Goal: Contribute content

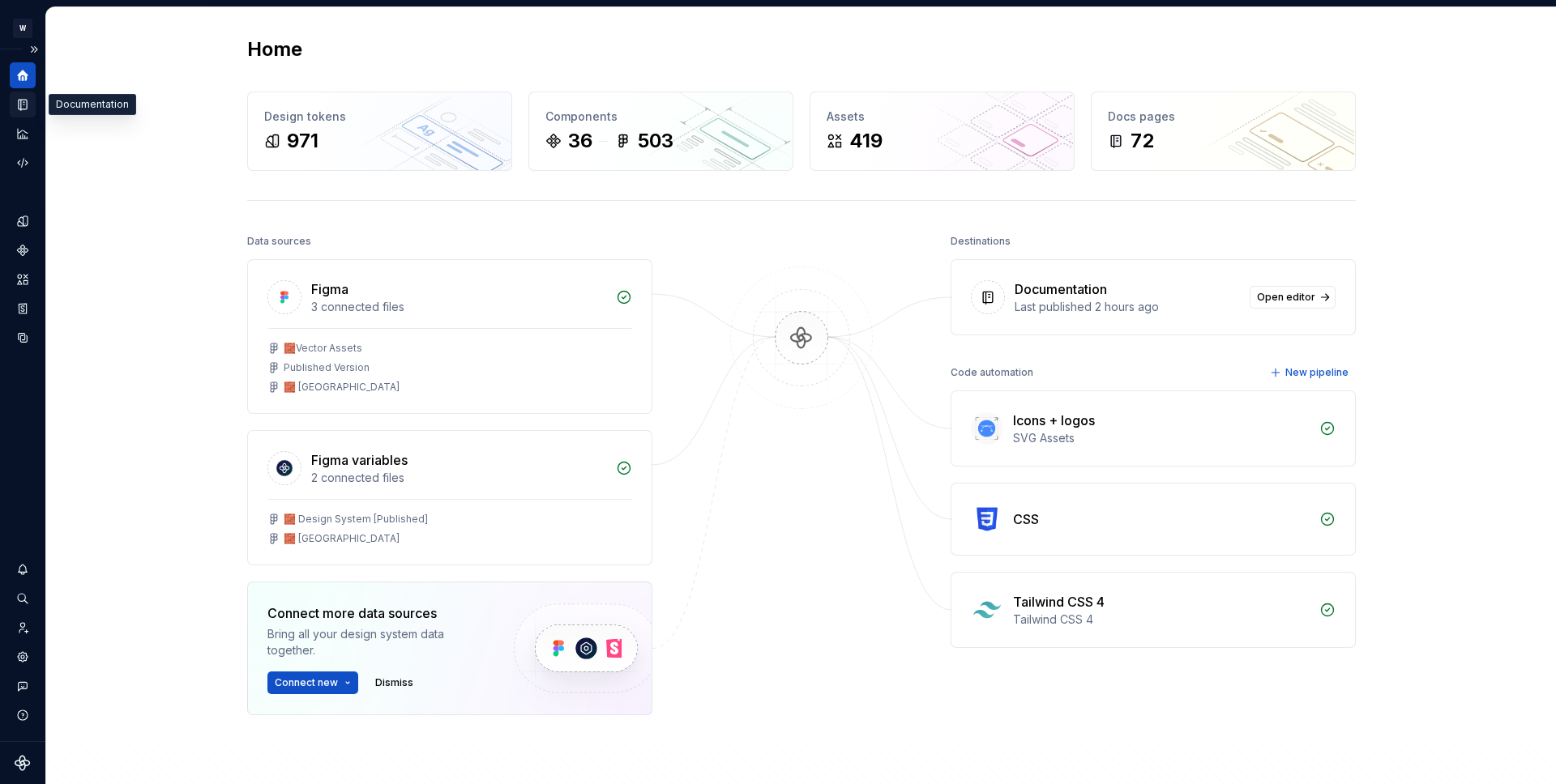
click at [21, 110] on icon "Documentation" at bounding box center [22, 104] width 15 height 15
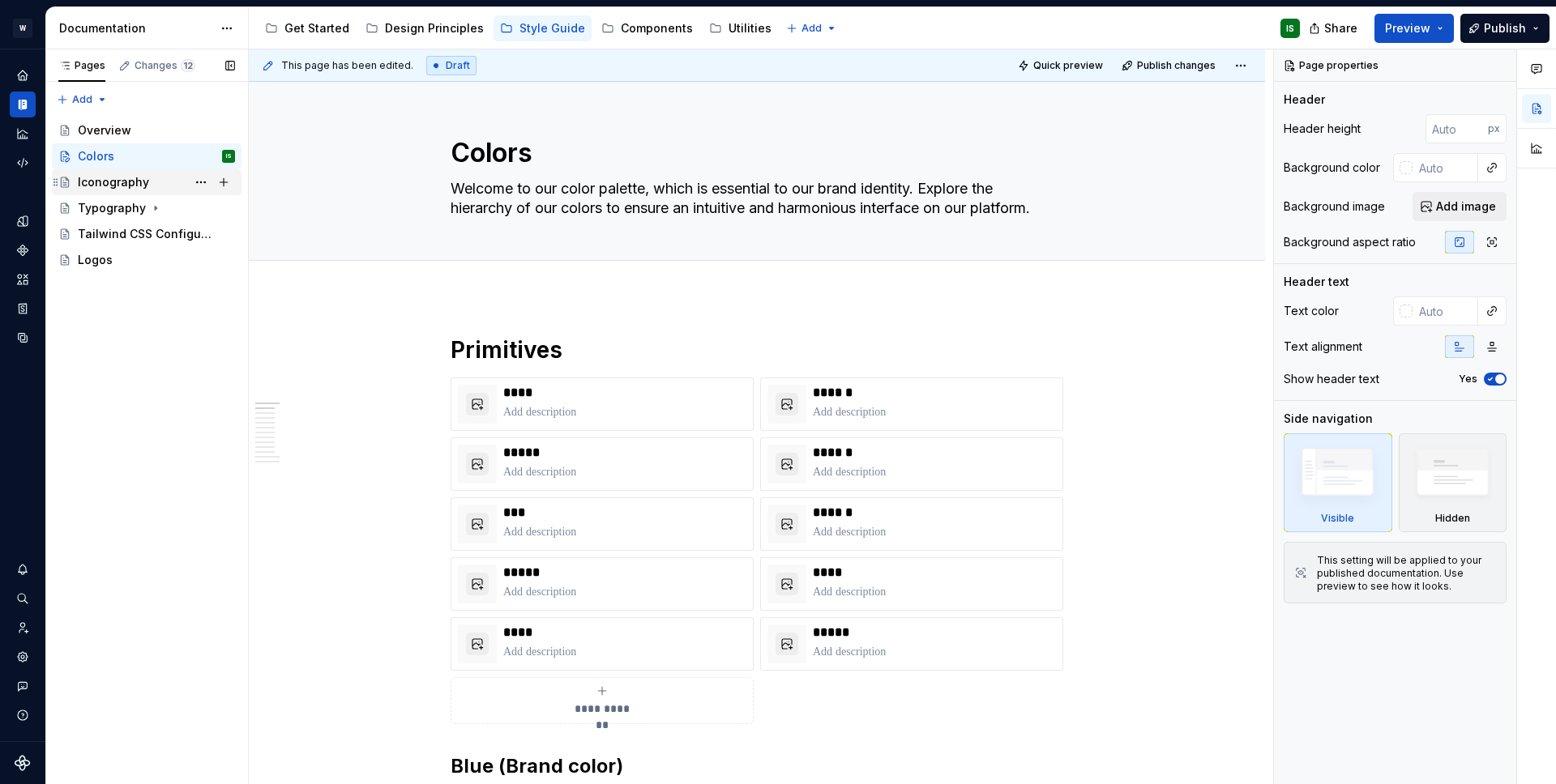
click at [119, 176] on div "Iconography" at bounding box center [113, 182] width 71 height 16
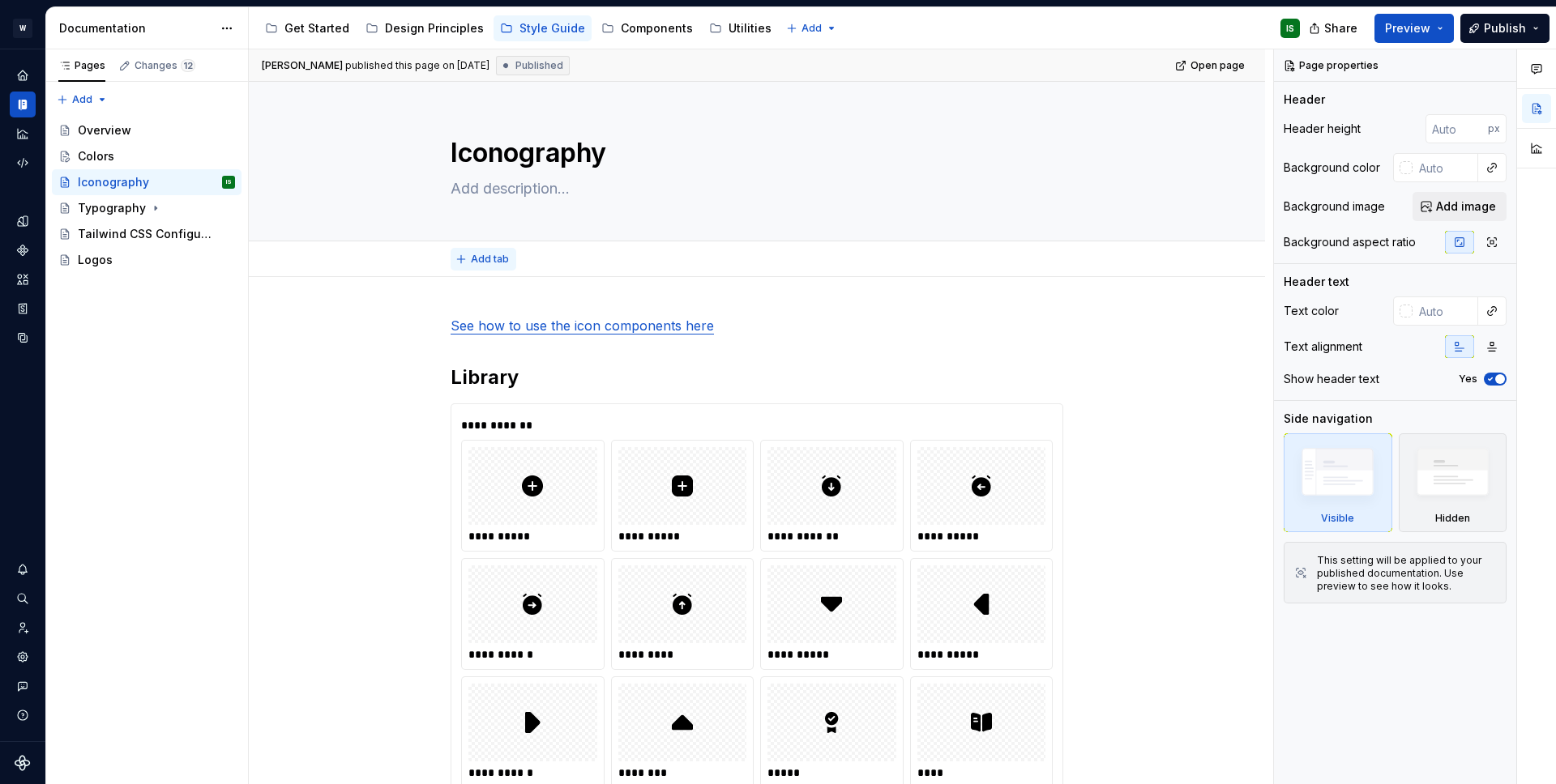
click at [496, 254] on span "Add tab" at bounding box center [490, 259] width 38 height 13
click at [132, 162] on div "Colors" at bounding box center [156, 156] width 157 height 22
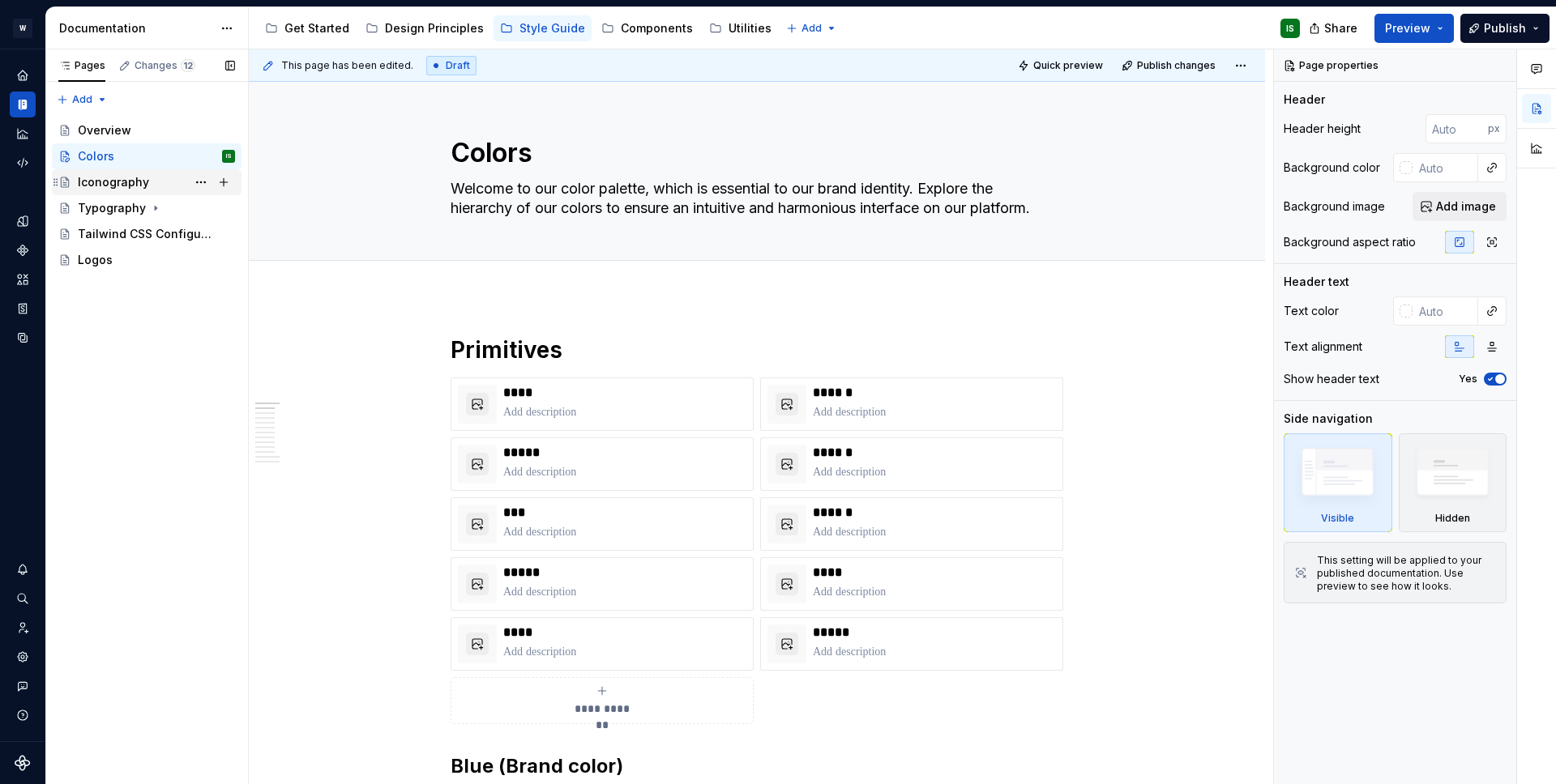
click at [129, 187] on div "Iconography" at bounding box center [113, 182] width 71 height 16
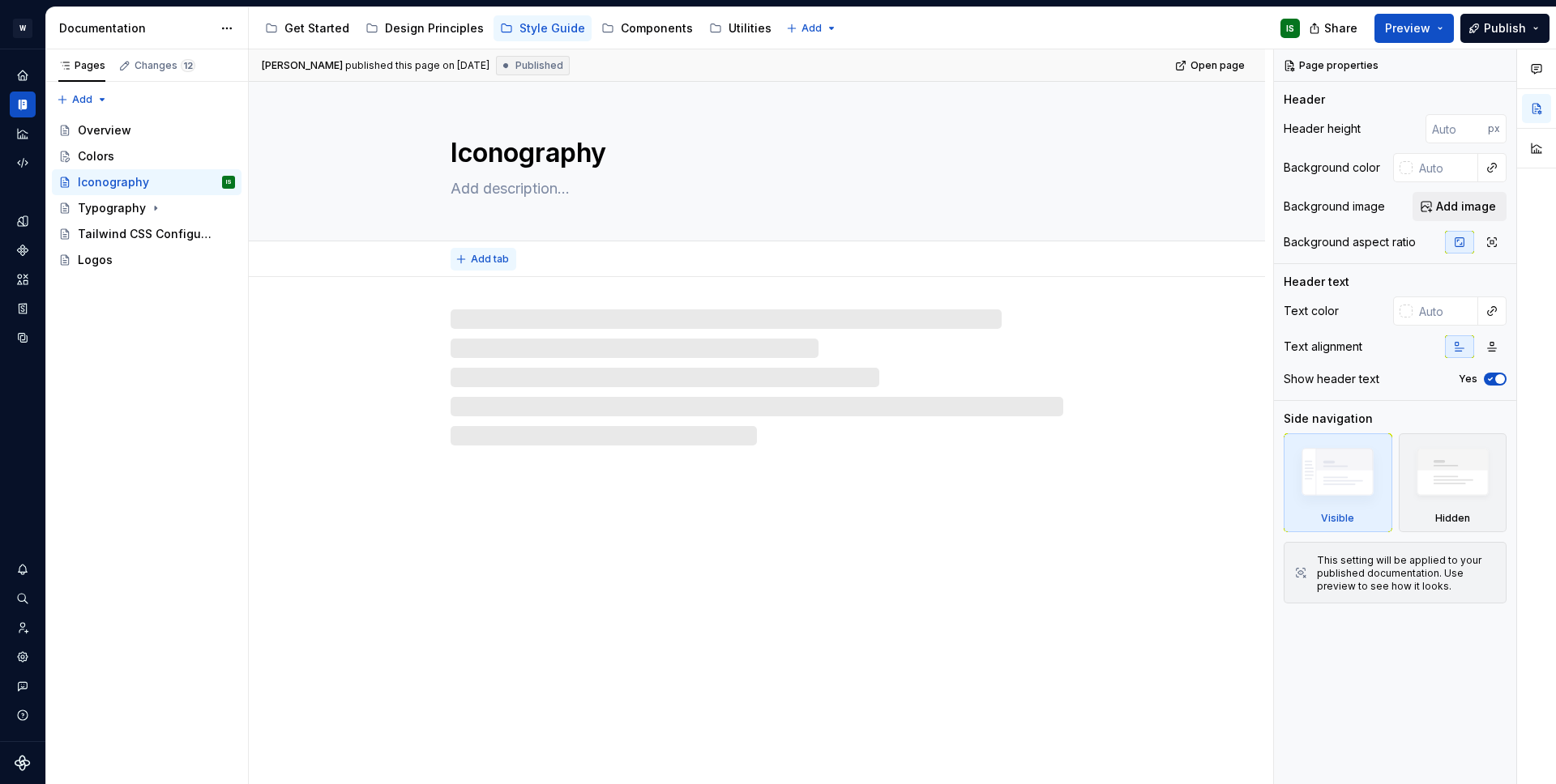
type textarea "*"
click at [482, 255] on span "Add tab" at bounding box center [490, 259] width 38 height 13
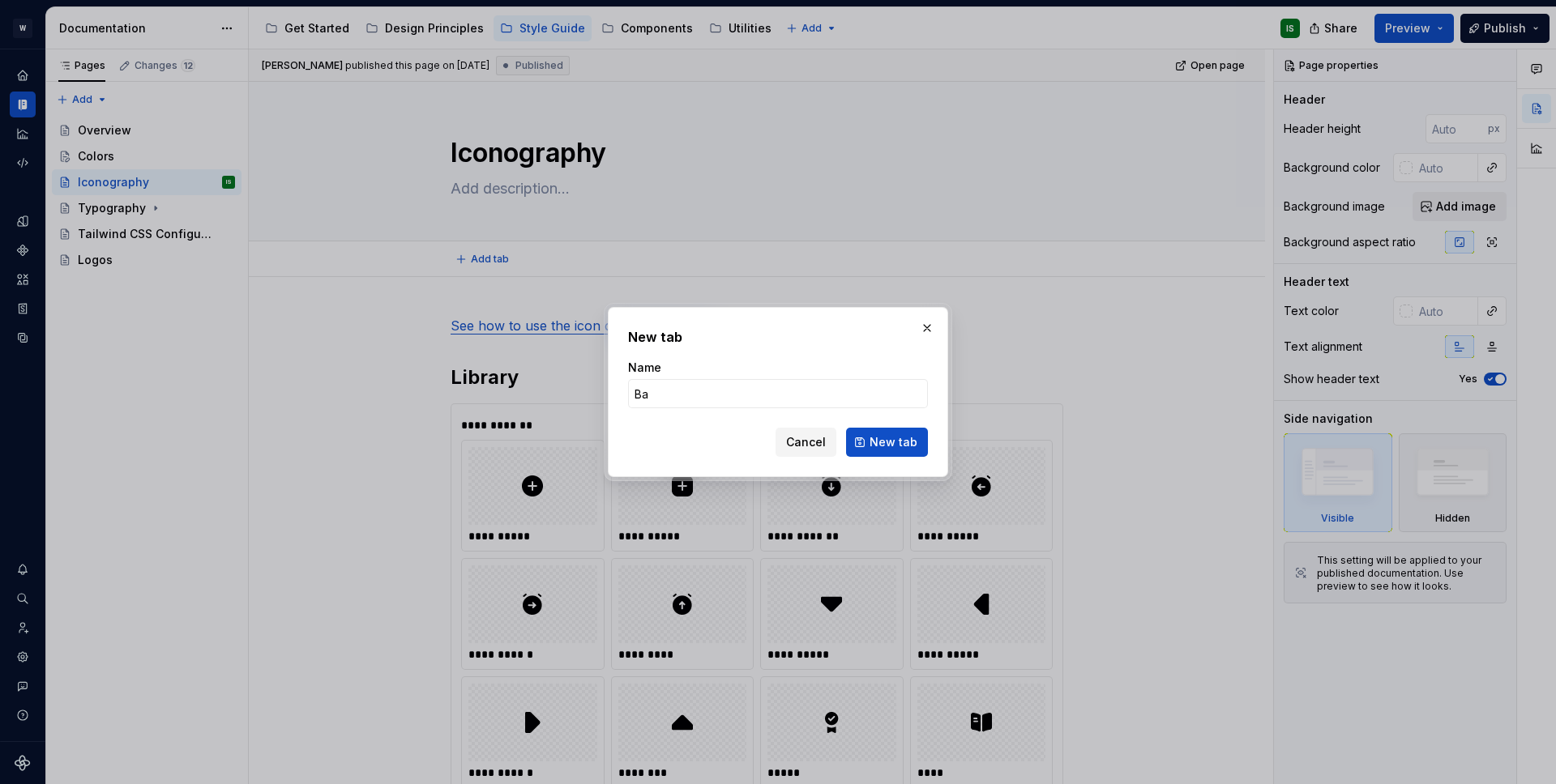
type input "B"
type input "P"
type input "Iconography"
type textarea "*"
type input "Iconography"
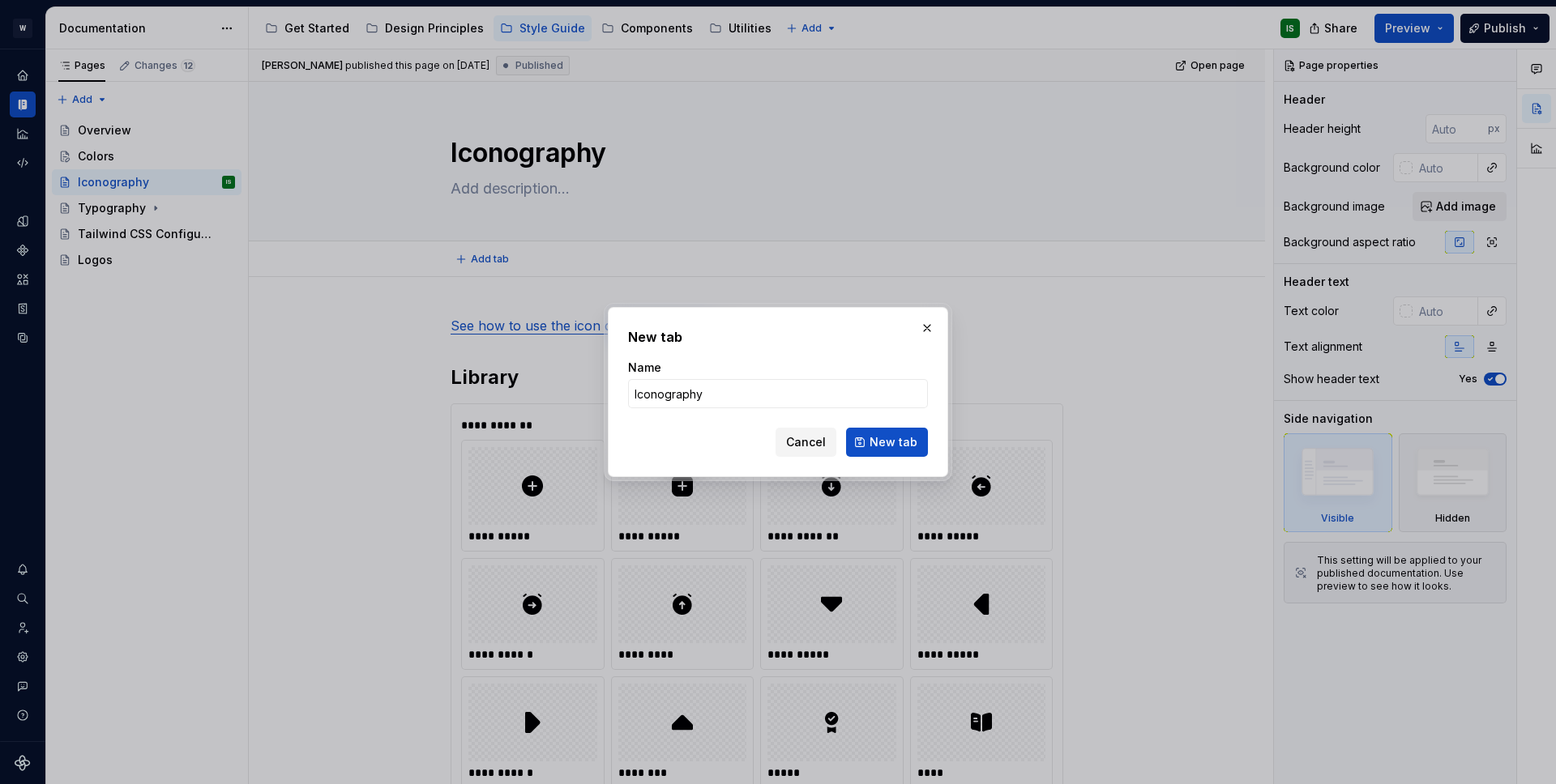
click at [882, 443] on span "New tab" at bounding box center [893, 442] width 48 height 16
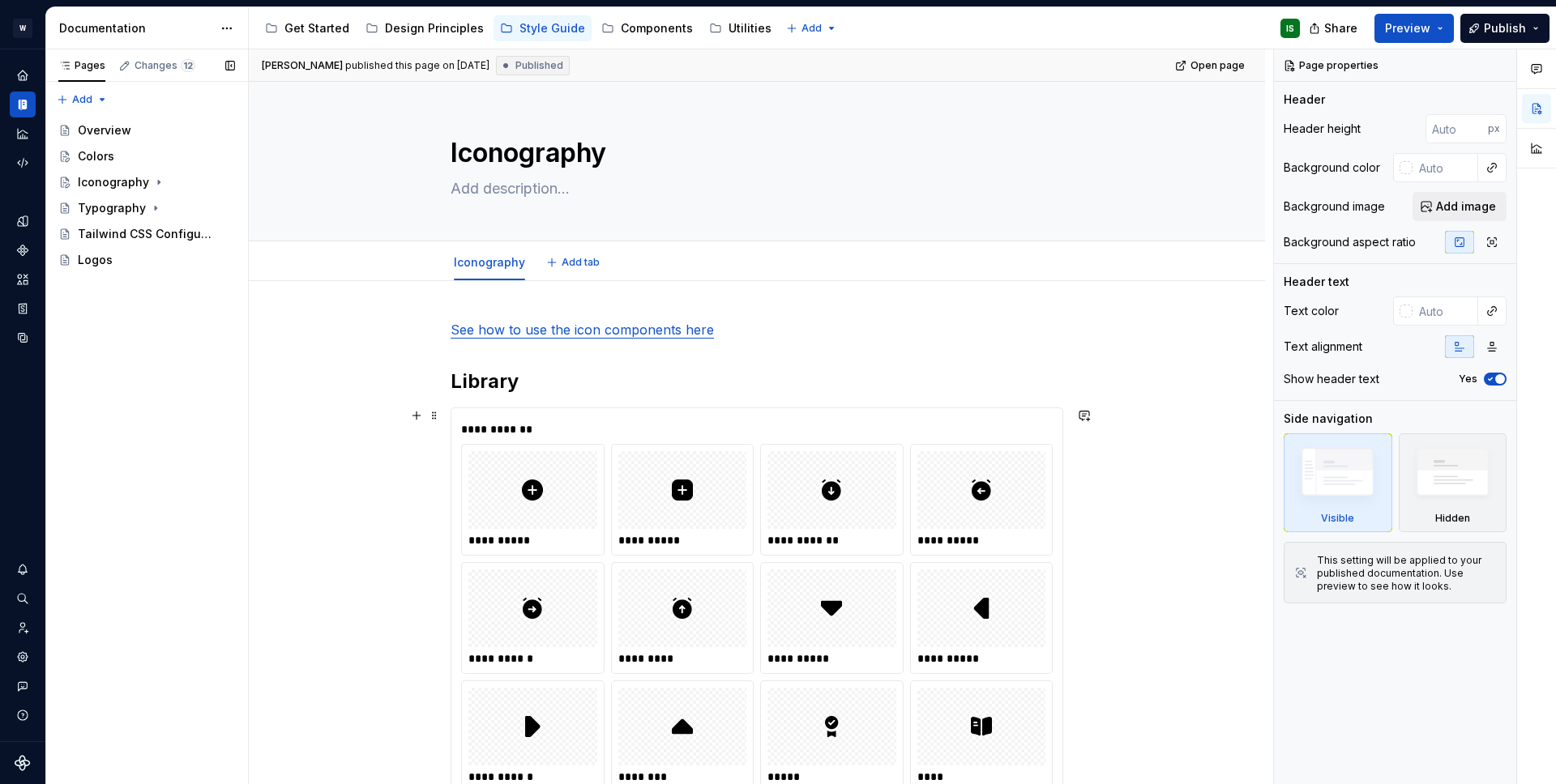
type textarea "*"
click at [574, 260] on span "Add tab" at bounding box center [580, 262] width 38 height 13
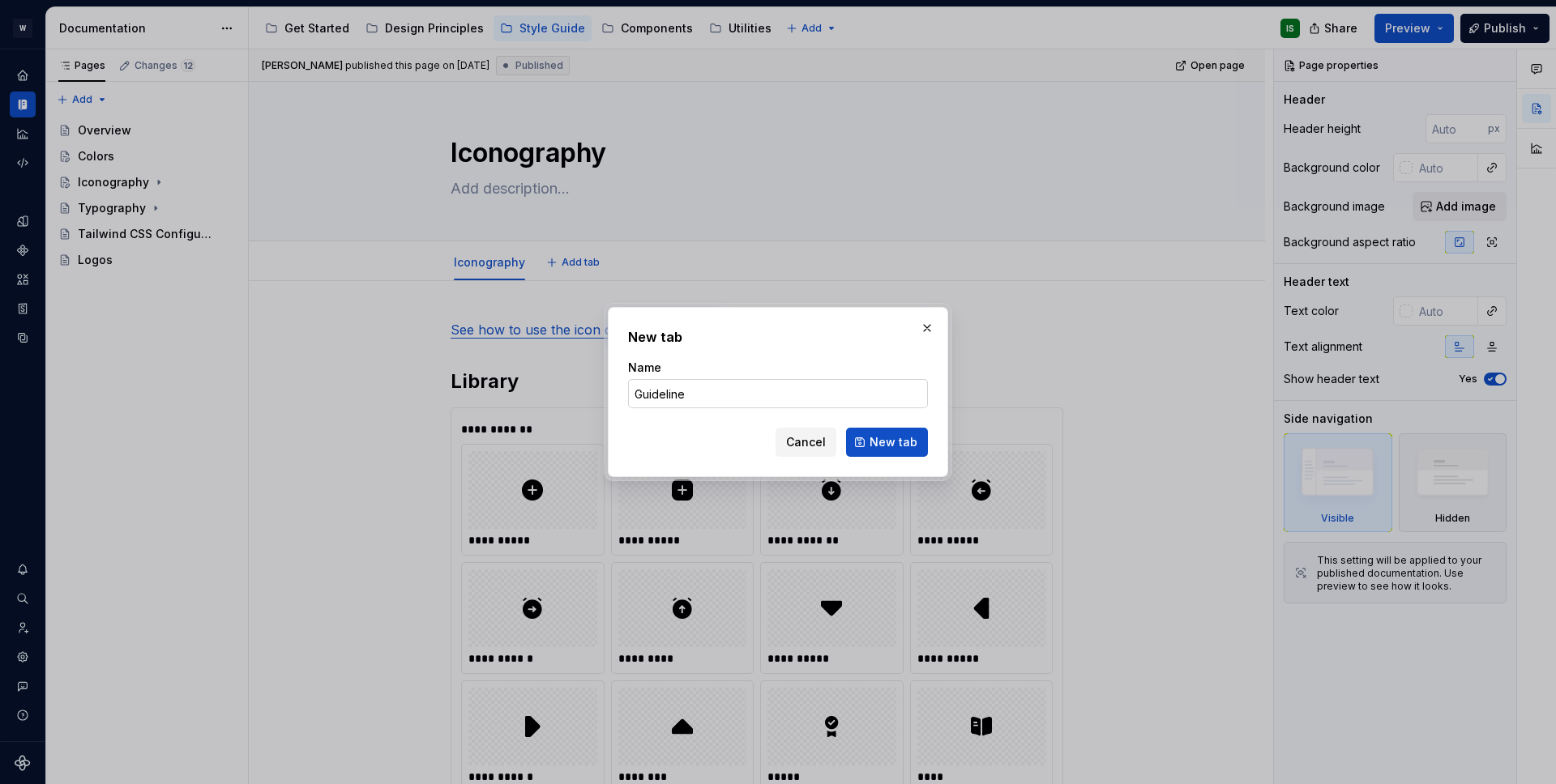
type input "Guidelines"
click button "New tab" at bounding box center [886, 443] width 82 height 29
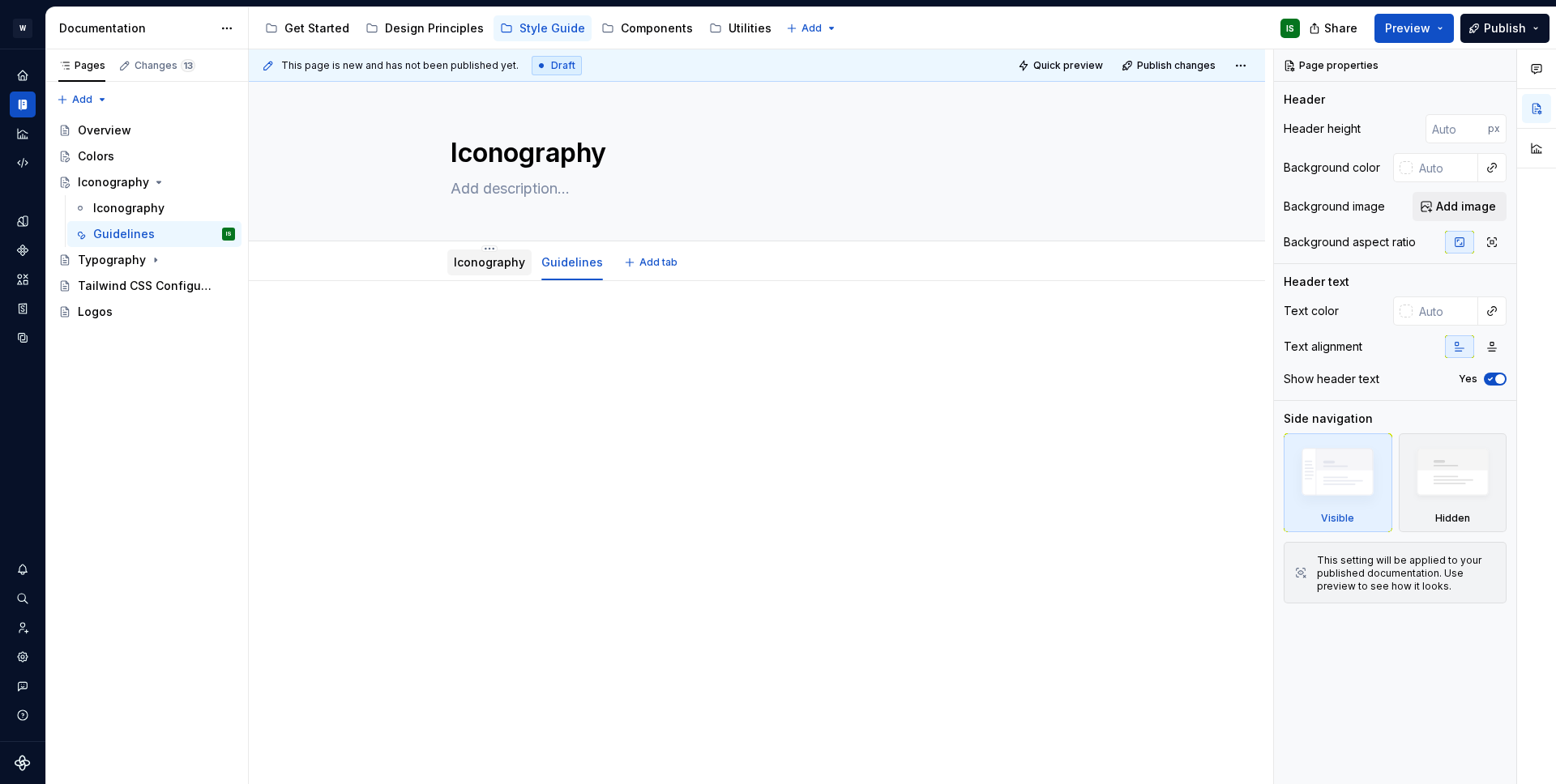
click at [492, 270] on div "Iconography" at bounding box center [489, 262] width 71 height 16
click at [486, 249] on html "W Briiiks IS Design system data Documentation Accessibility guide for tree Page…" at bounding box center [778, 392] width 1556 height 784
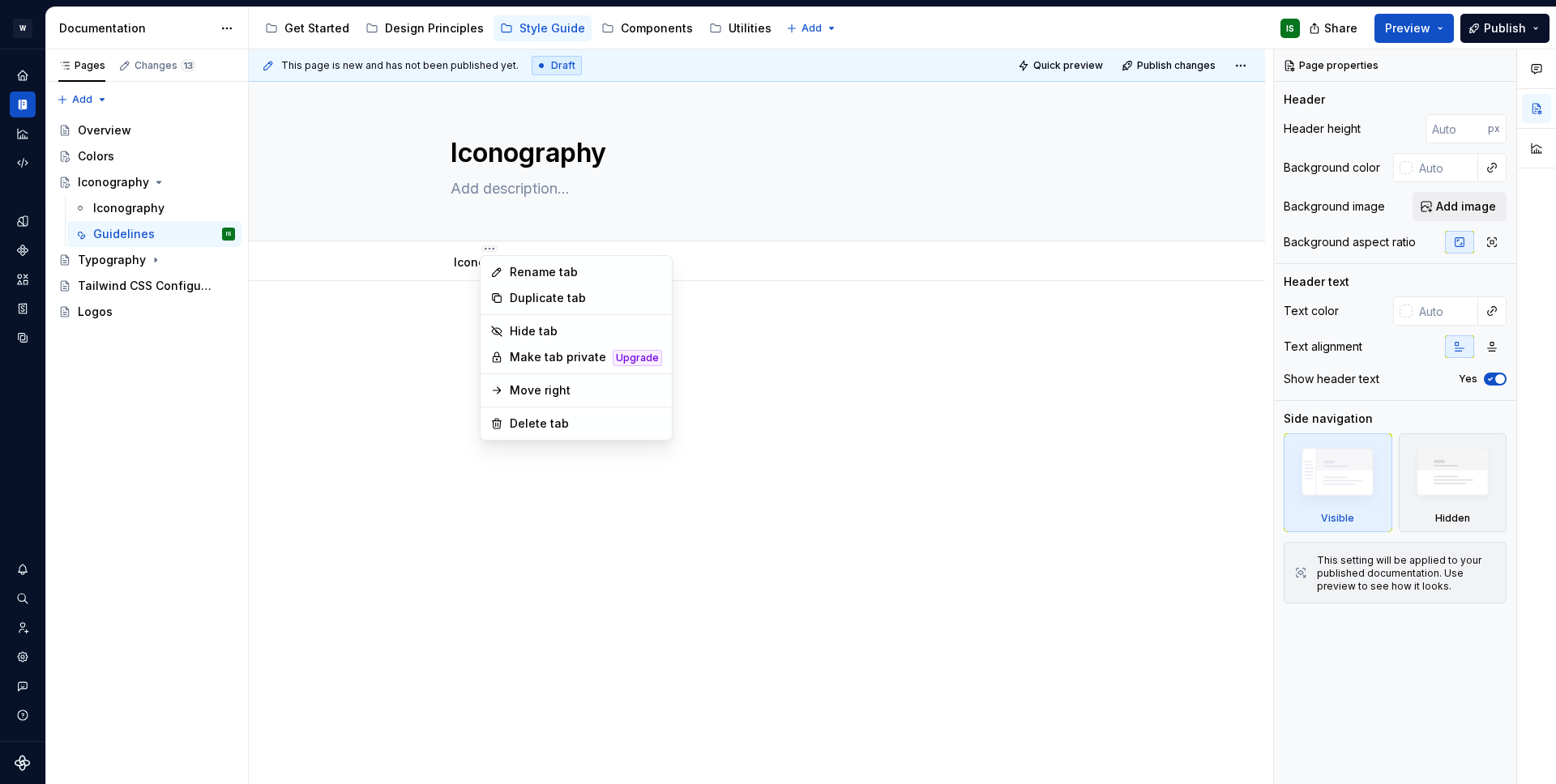
type textarea "*"
click at [510, 279] on div "Rename tab" at bounding box center [585, 272] width 152 height 16
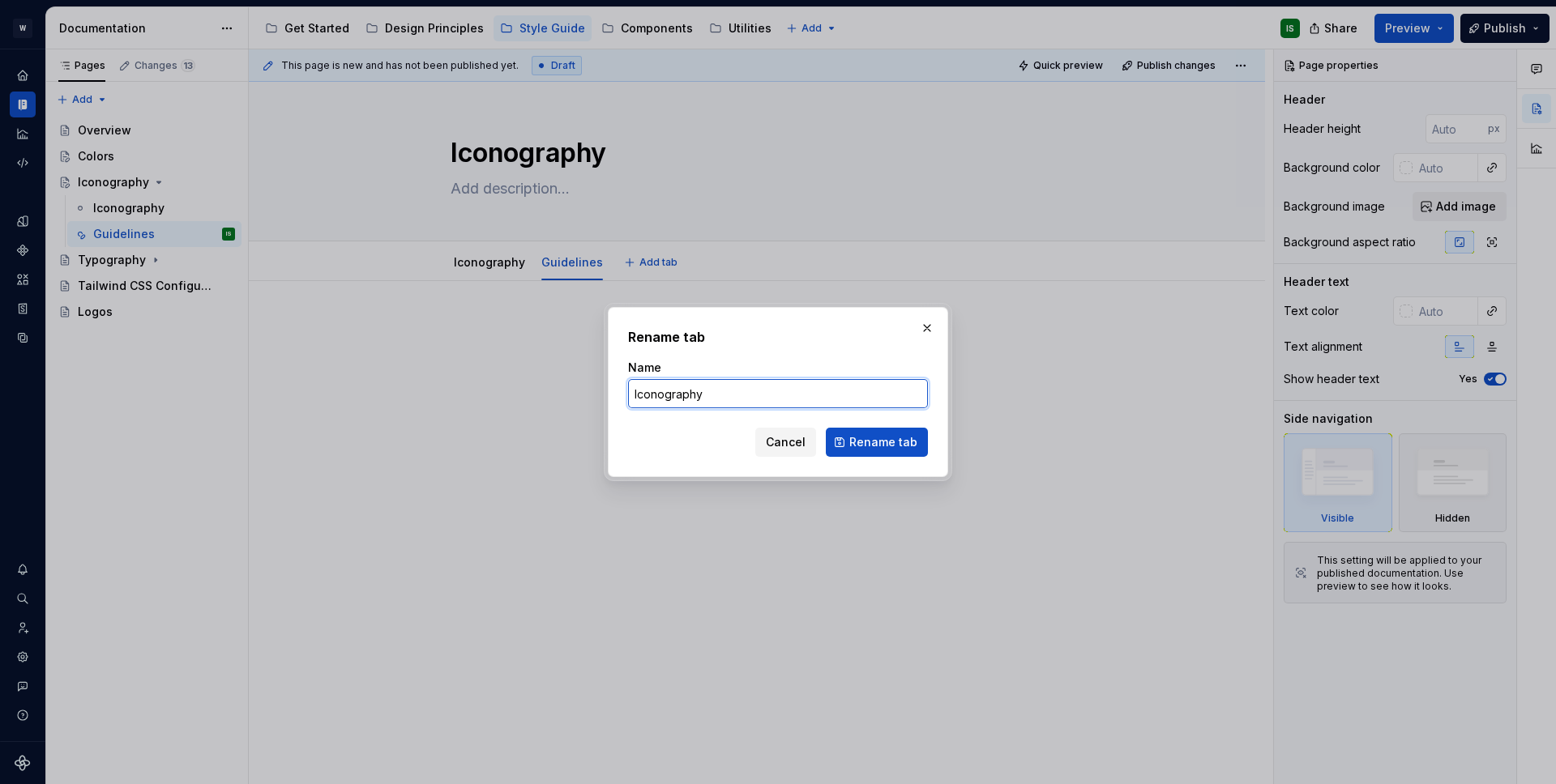
click at [675, 396] on input "Iconography" at bounding box center [777, 394] width 300 height 29
type input "LI"
click at [679, 397] on input "LI" at bounding box center [777, 394] width 300 height 29
type input "Library"
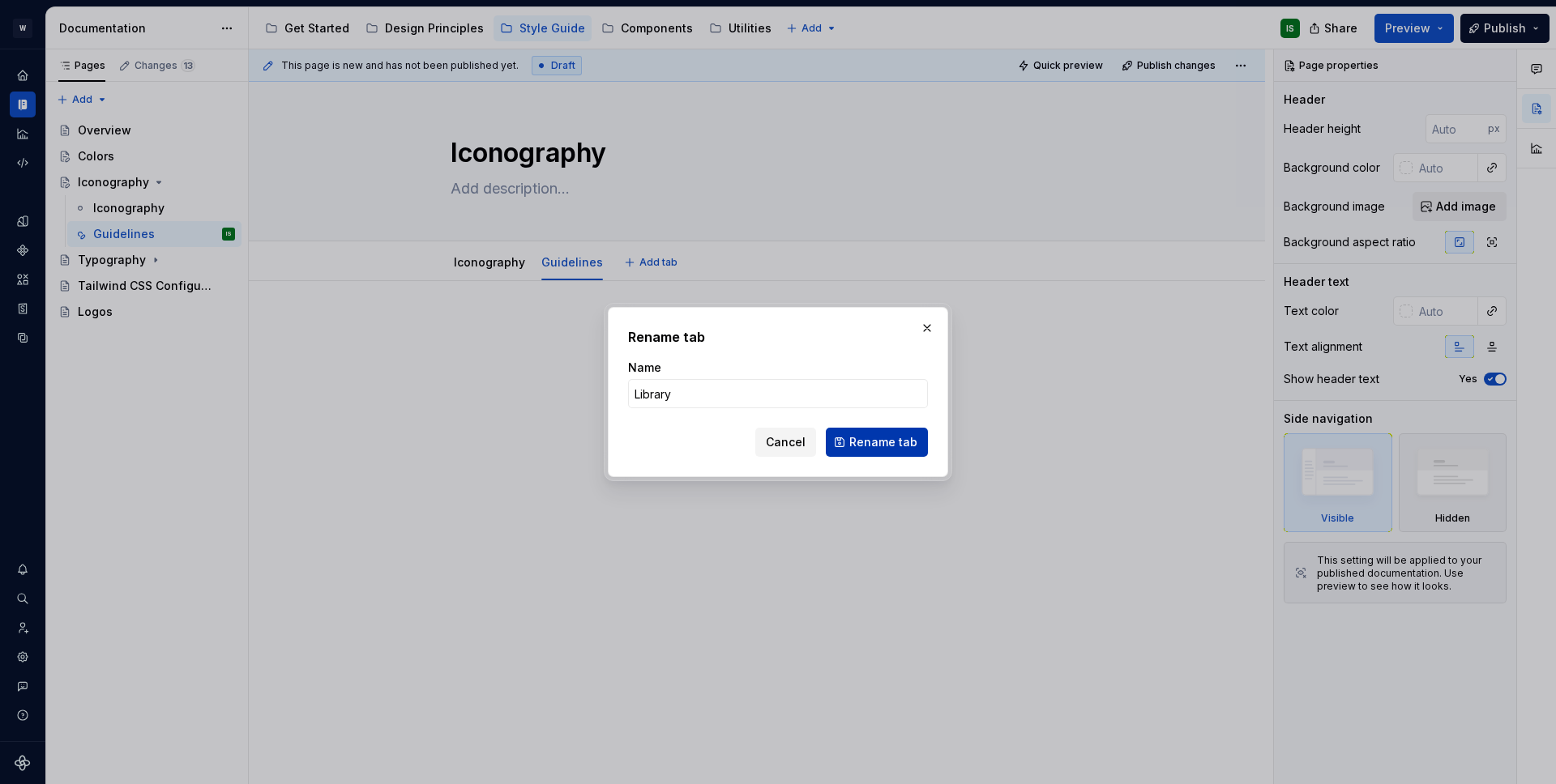
click at [852, 456] on button "Rename tab" at bounding box center [876, 443] width 102 height 29
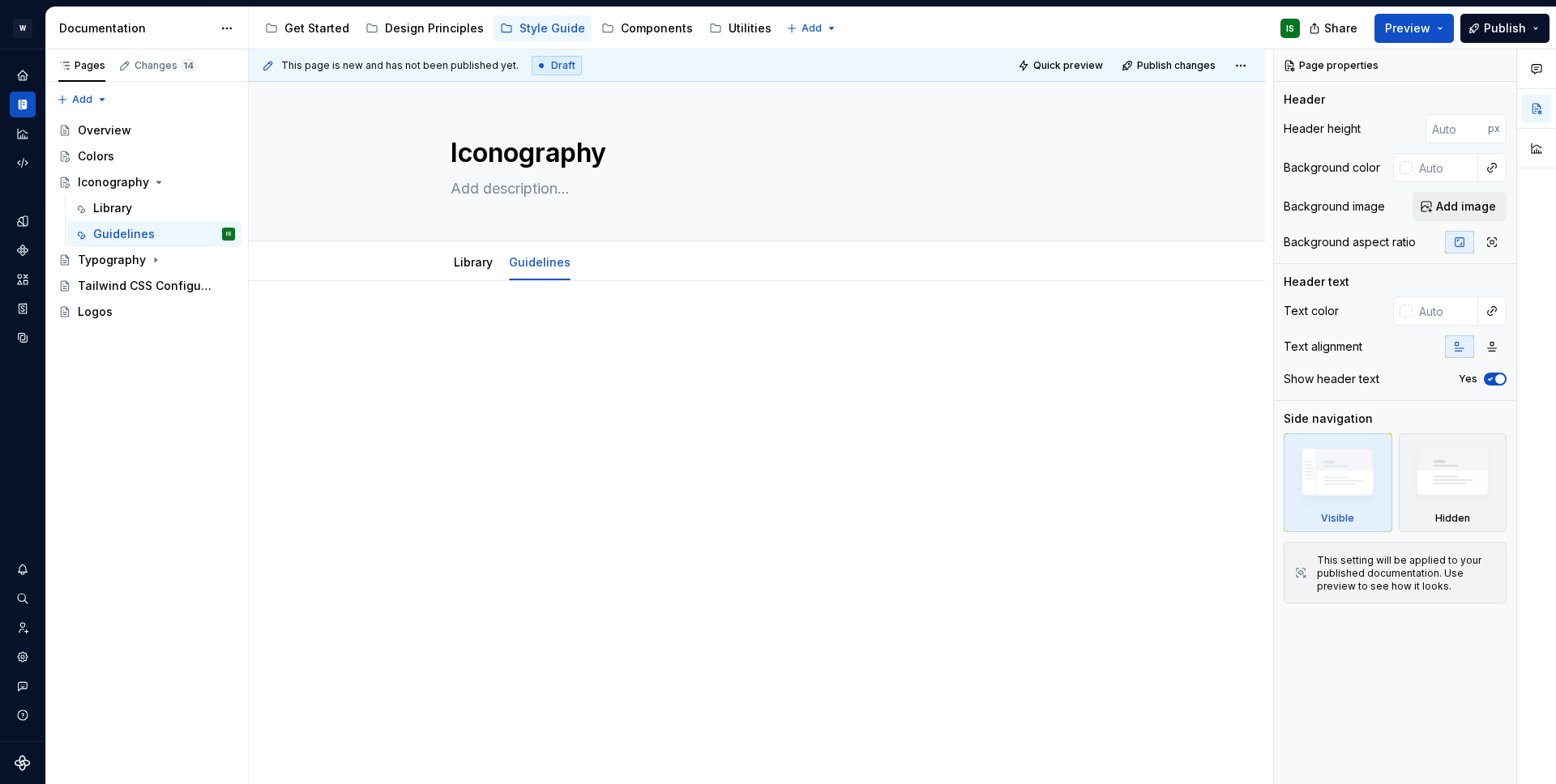
click at [561, 303] on div "This page is new and has not been published yet. Draft Quick preview Publish ch…" at bounding box center [760, 417] width 1024 height 736
click at [561, 321] on p at bounding box center [757, 329] width 613 height 20
type textarea "*"
click at [513, 334] on p at bounding box center [757, 329] width 613 height 20
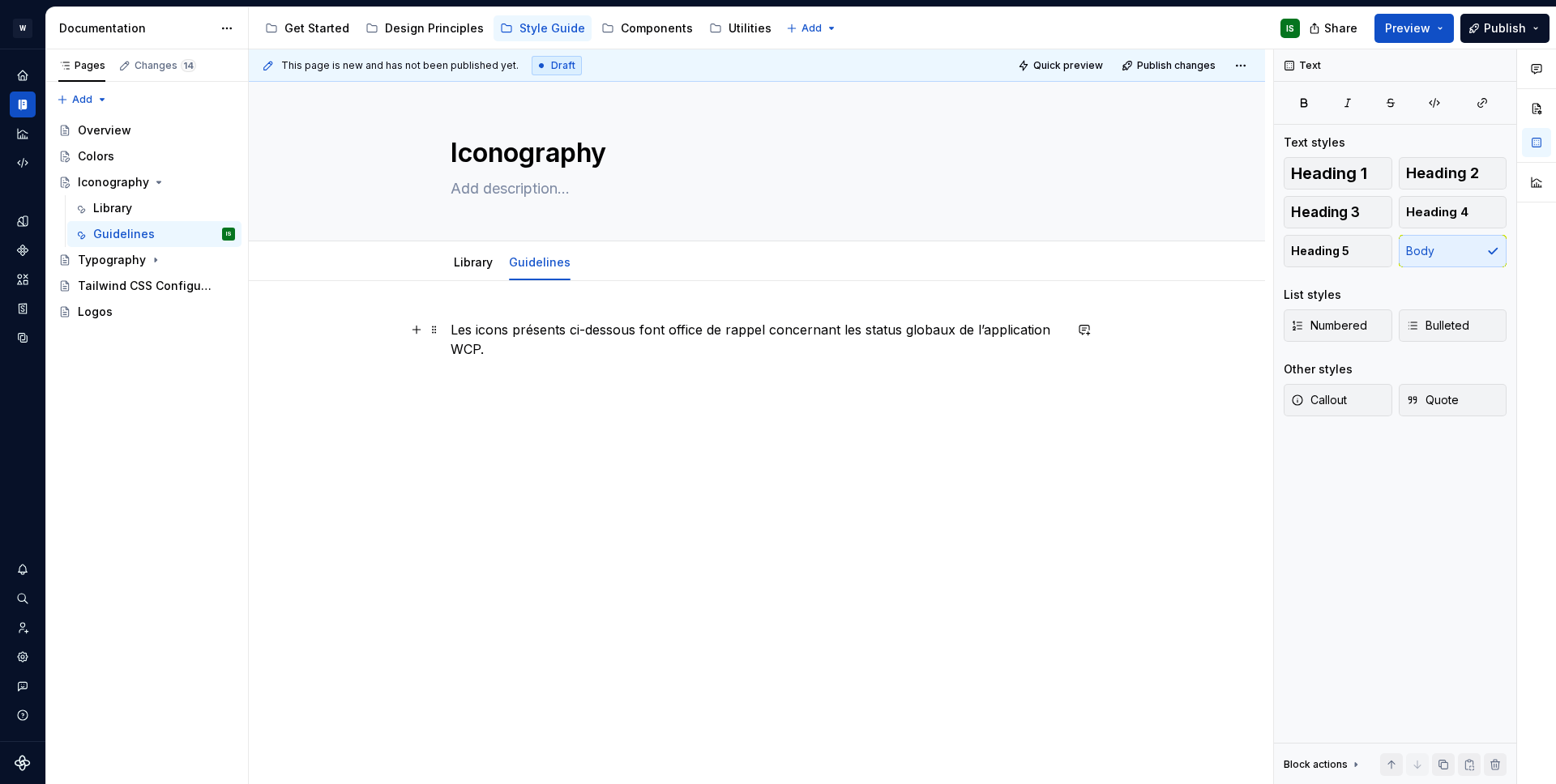
click at [490, 333] on p "Les icons présents ci-dessous font office de rappel concernant les status globa…" at bounding box center [757, 339] width 613 height 39
click at [490, 344] on p "Les icons présents ci-dessous font office de rappel concernant les status globa…" at bounding box center [757, 339] width 613 height 39
click at [501, 346] on p "Les icons présents ci-dessous font office de rappel concernant les status globa…" at bounding box center [757, 339] width 613 height 39
click at [613, 345] on p "Les icons présents ci-dessous font office de rappel concernant les status globa…" at bounding box center [757, 339] width 613 height 39
click at [946, 330] on p "Les icons présents ci-dessous font office de rappel concernant les status globa…" at bounding box center [757, 339] width 613 height 39
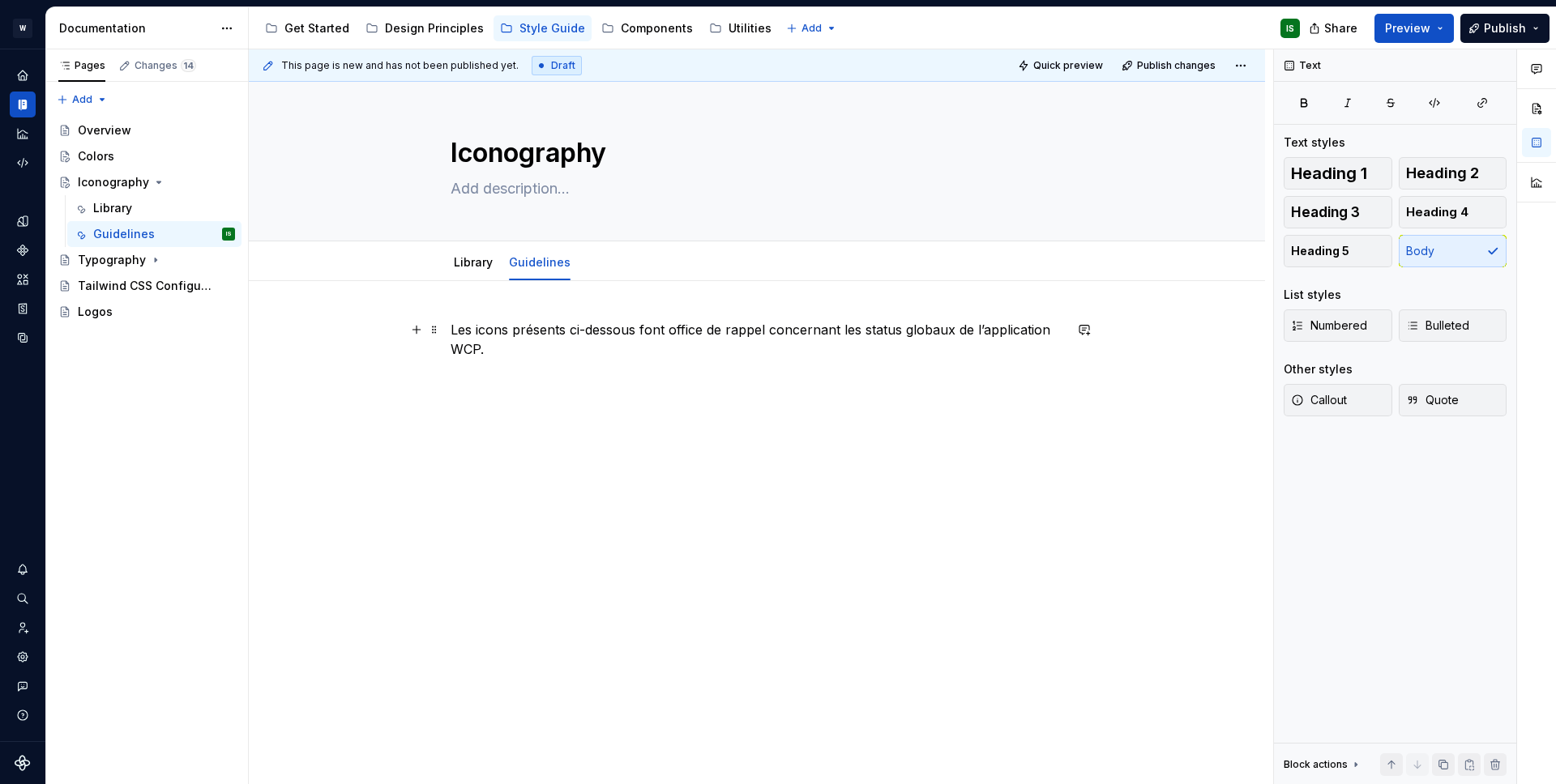
click at [953, 330] on p "Les icons présents ci-dessous font office de rappel concernant les status globa…" at bounding box center [757, 339] width 613 height 39
click at [792, 348] on p "Les icons présents ci-dessous font office de rappel concernant les status globa…" at bounding box center [757, 339] width 613 height 39
click at [529, 347] on p "Les icons présents ci-dessous font office de rappel concernant les status globa…" at bounding box center [757, 349] width 613 height 58
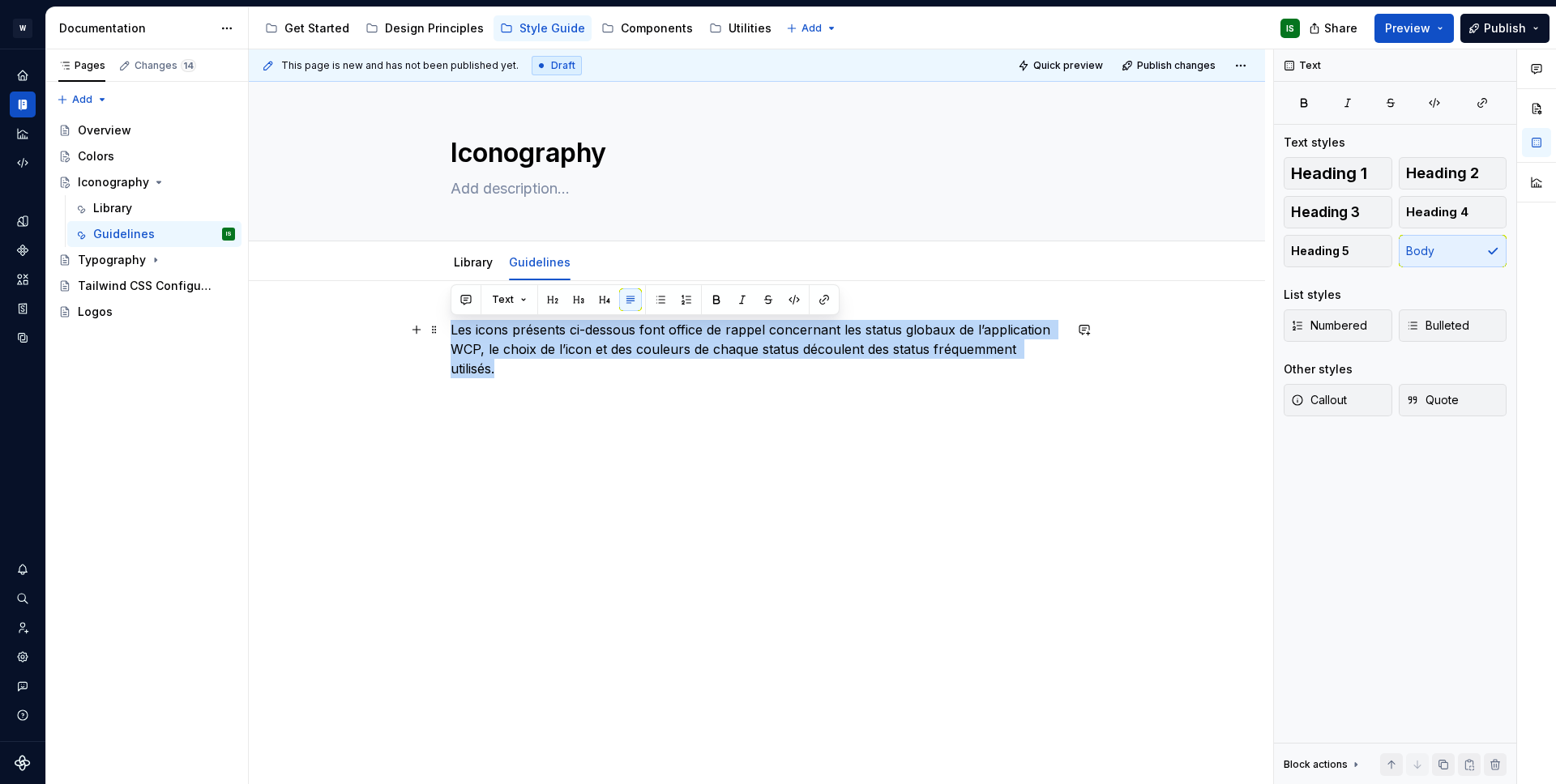
copy p "Les icons présents ci-dessous font office de rappel concernant les status globa…"
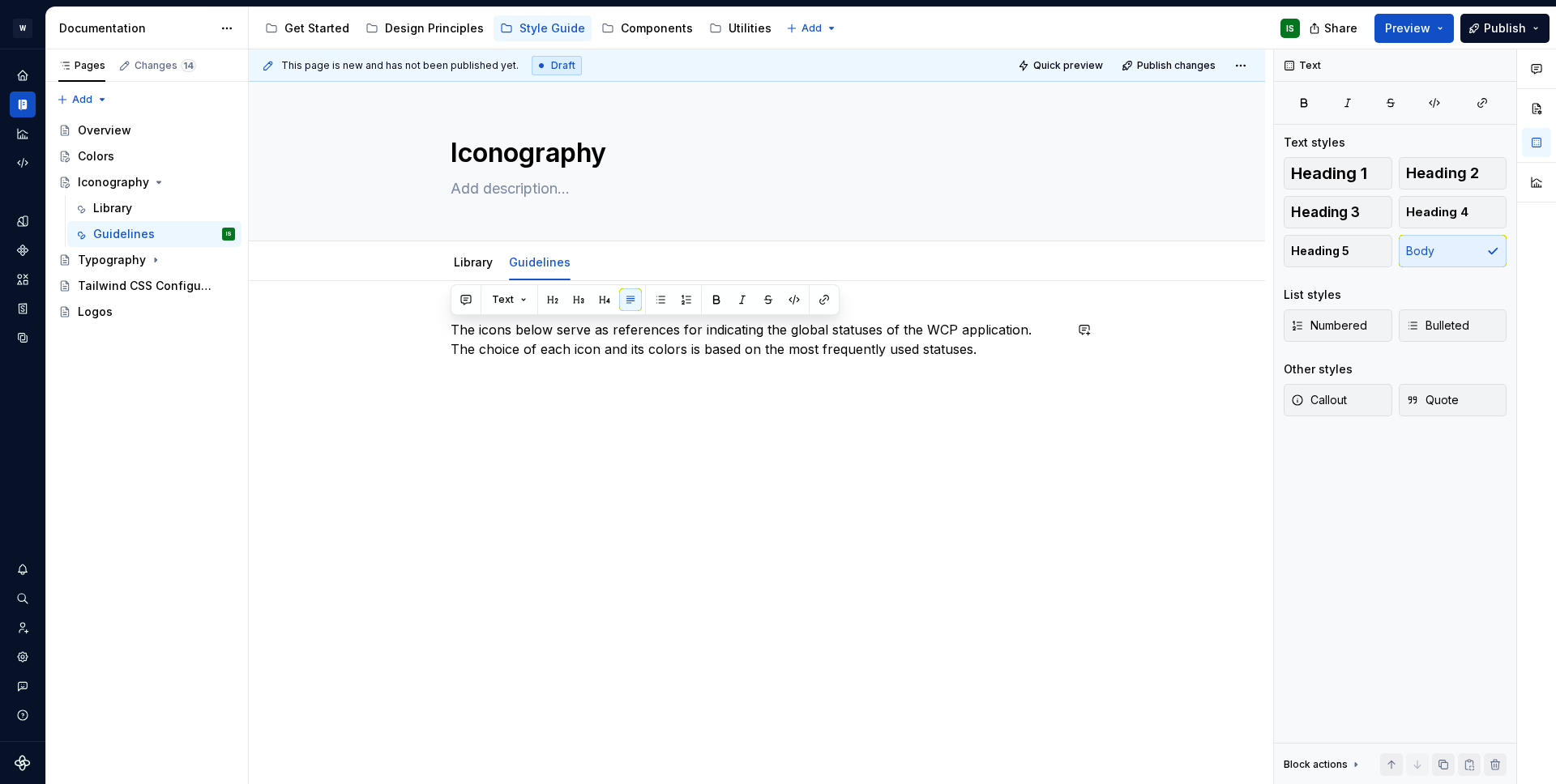
click at [512, 374] on div "The icons below serve as references for indicating the global statuses of the W…" at bounding box center [757, 351] width 613 height 62
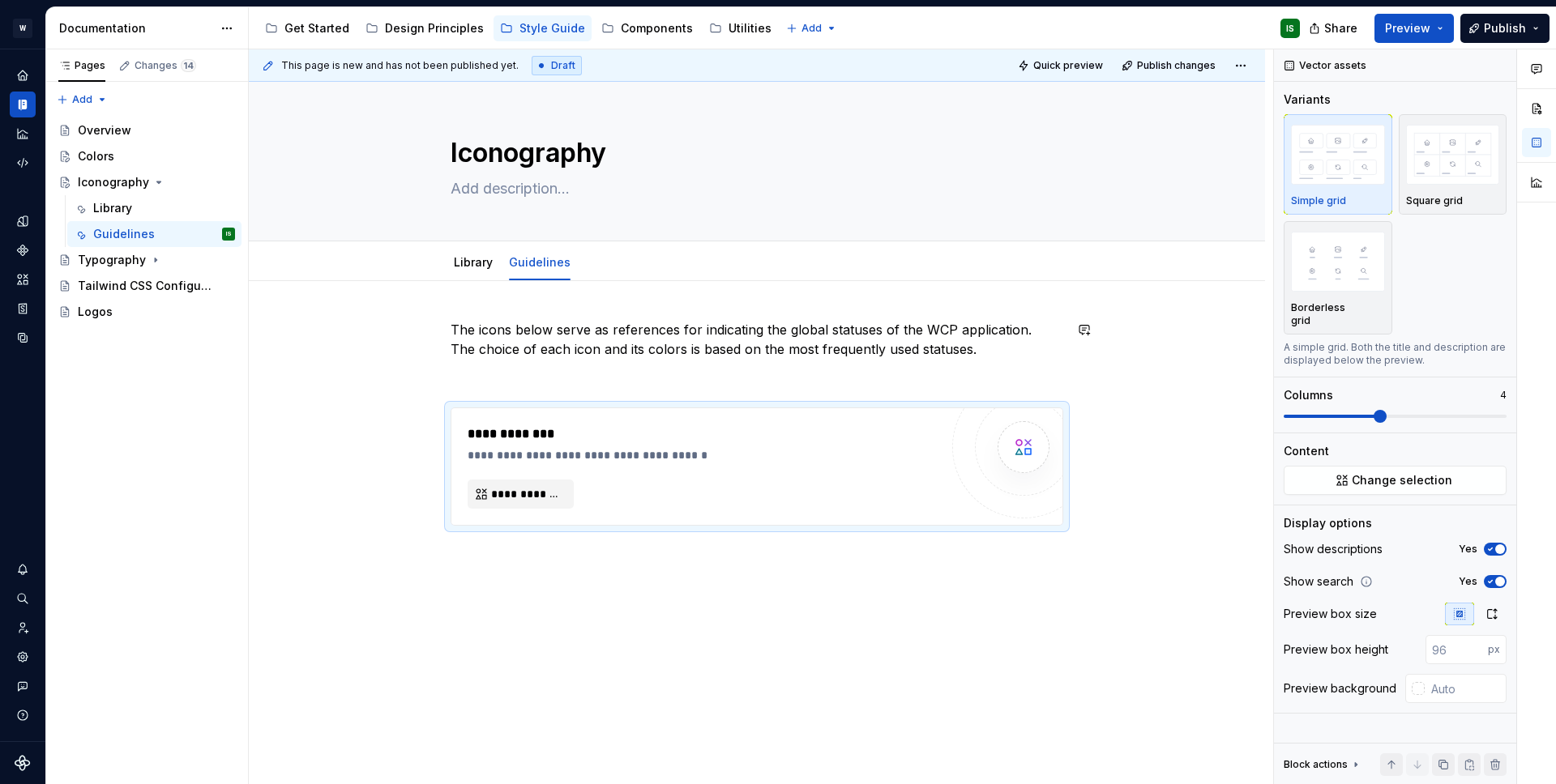
type textarea "*"
click at [539, 498] on span "**********" at bounding box center [527, 493] width 72 height 16
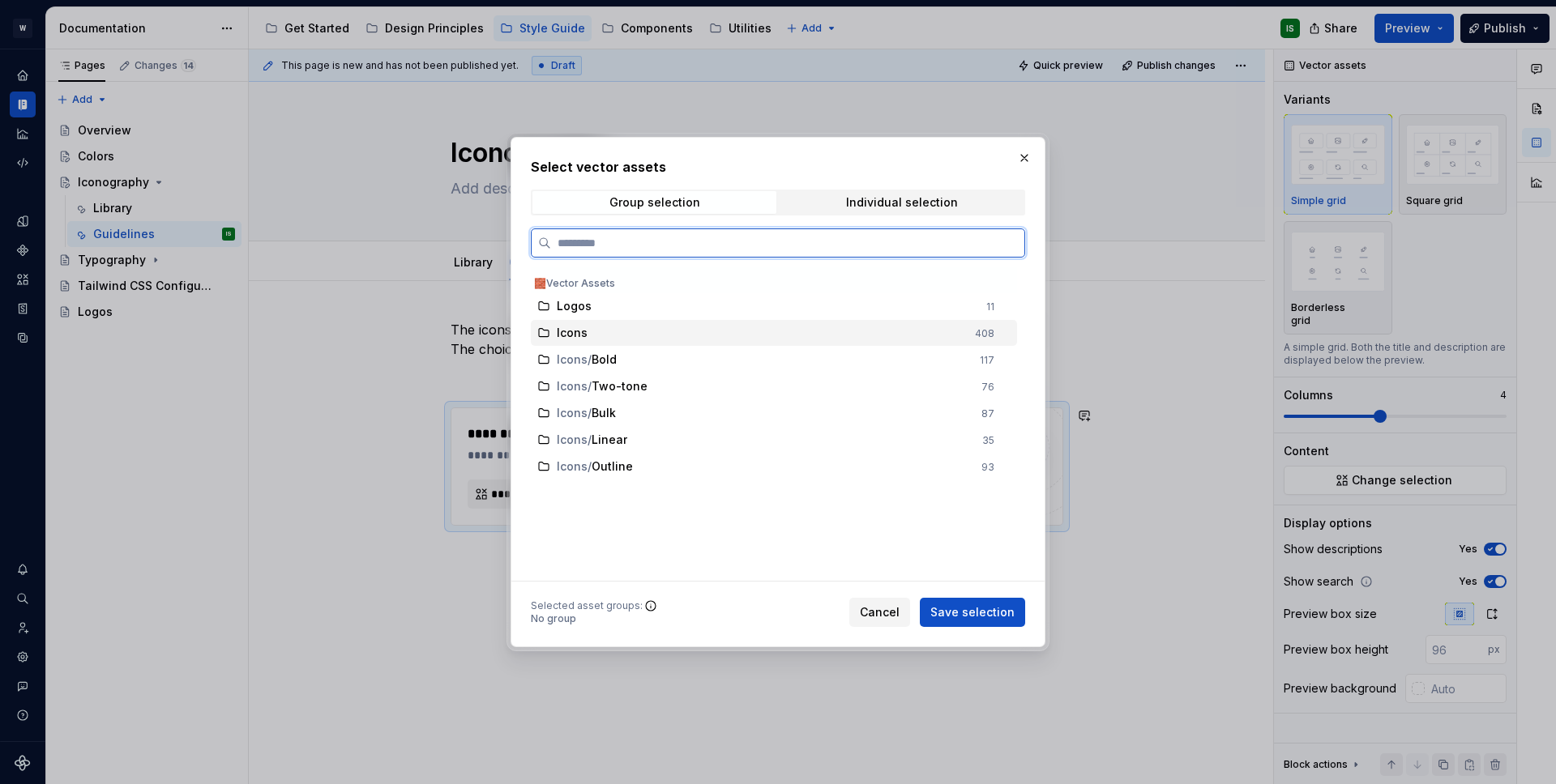
click at [978, 329] on div "408" at bounding box center [984, 334] width 20 height 13
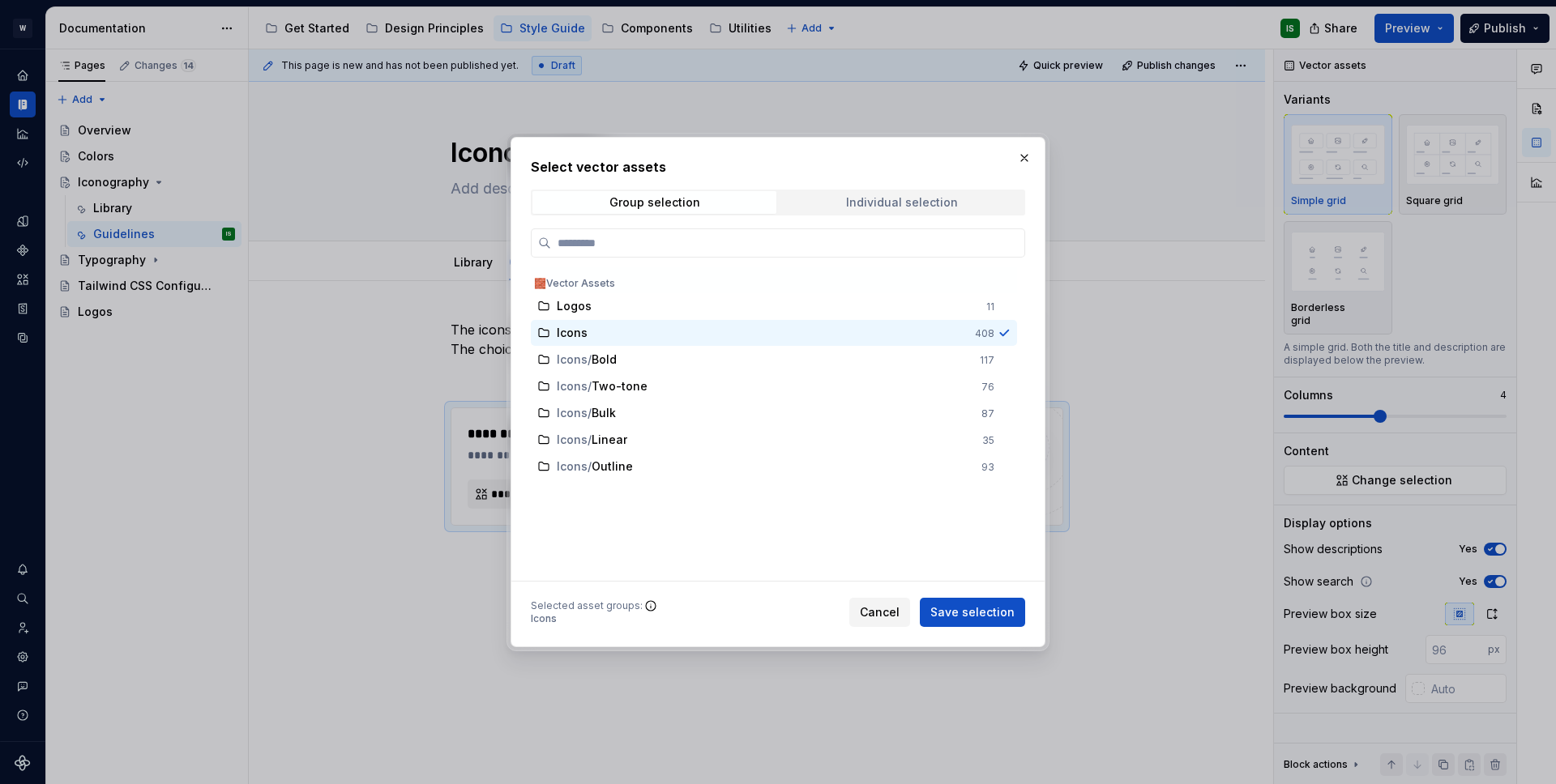
click at [919, 212] on span "Individual selection" at bounding box center [902, 202] width 244 height 22
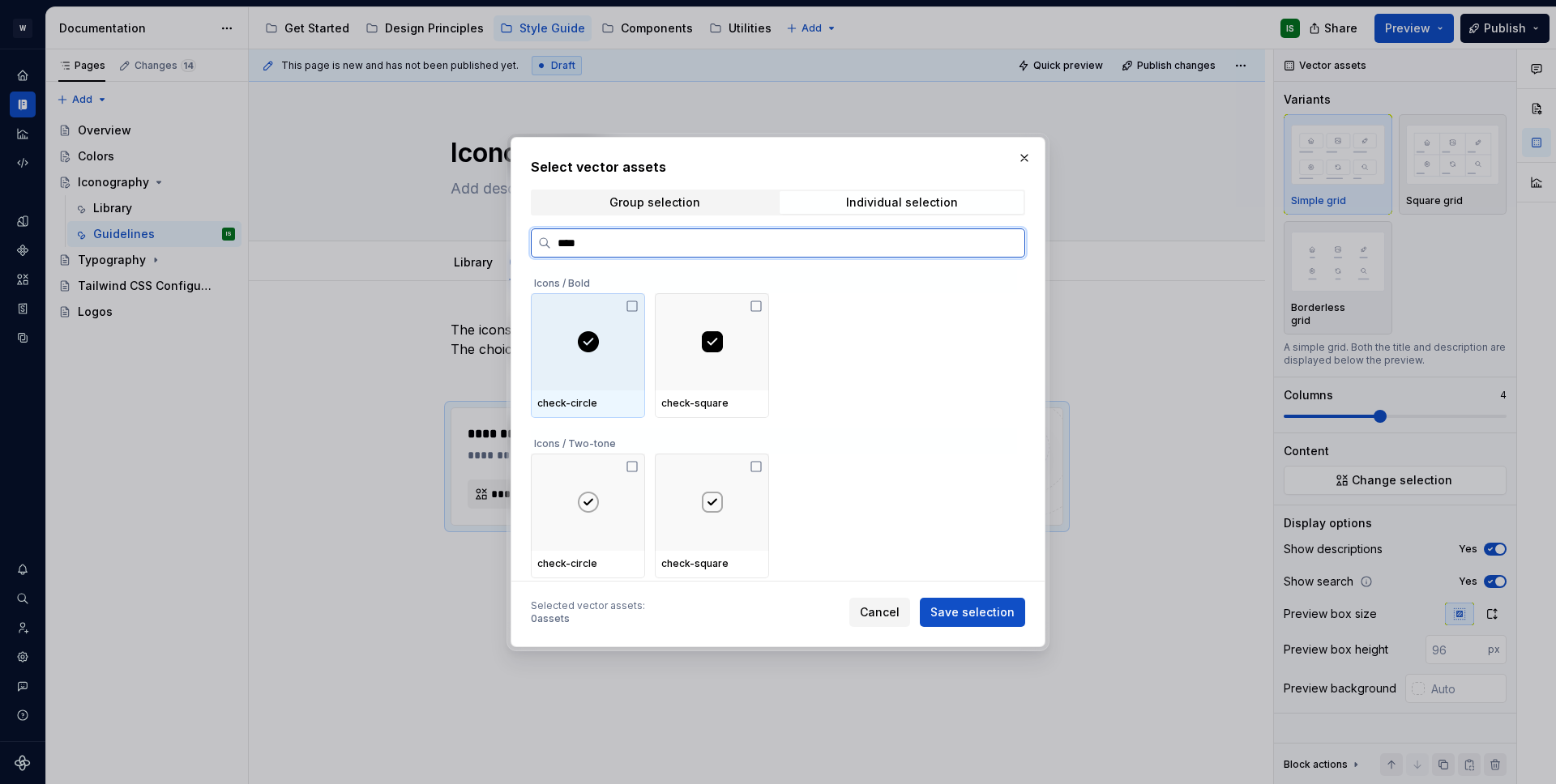
type input "*****"
click at [587, 357] on div at bounding box center [587, 341] width 114 height 97
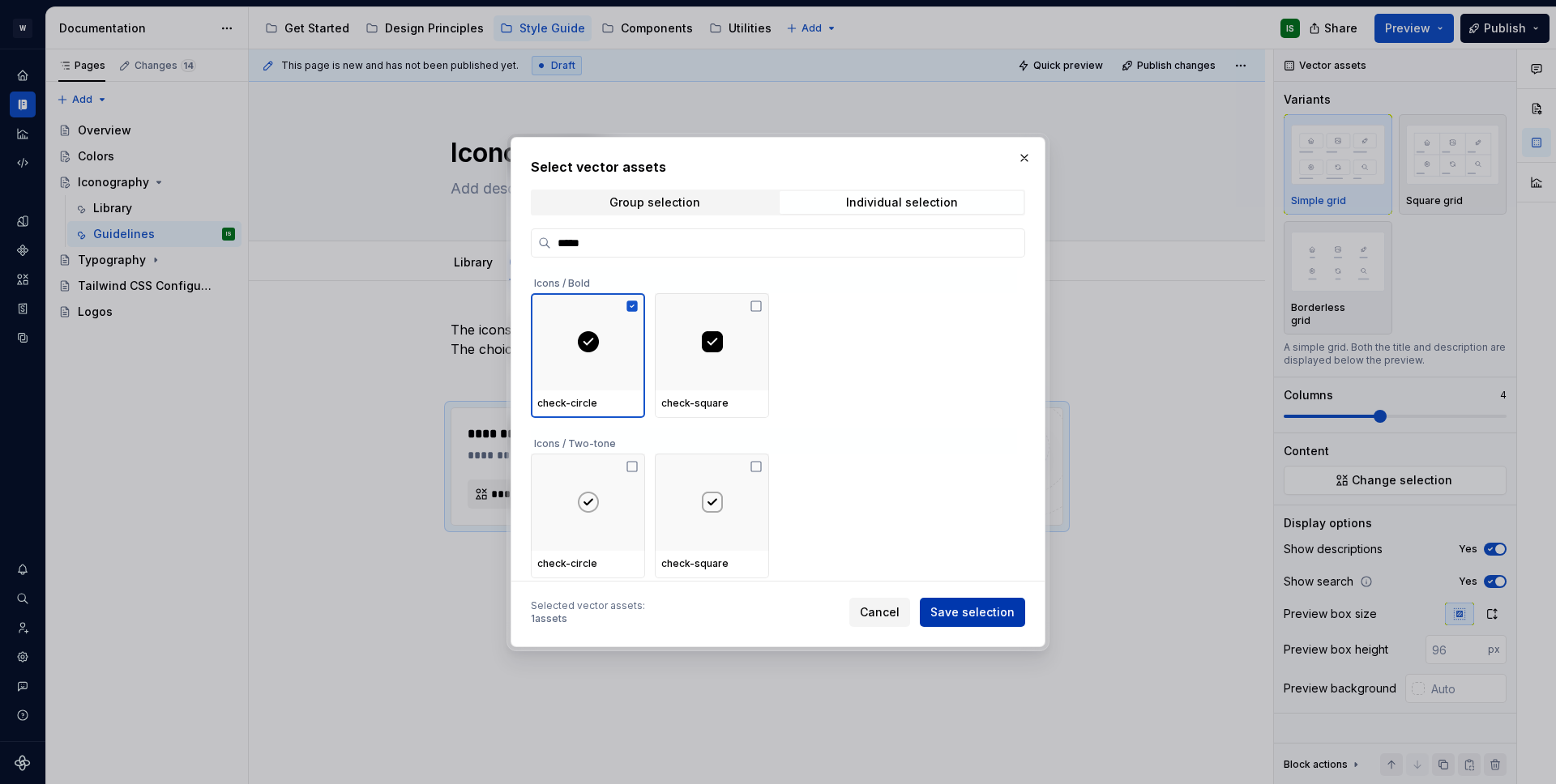
click at [954, 609] on span "Save selection" at bounding box center [972, 612] width 84 height 16
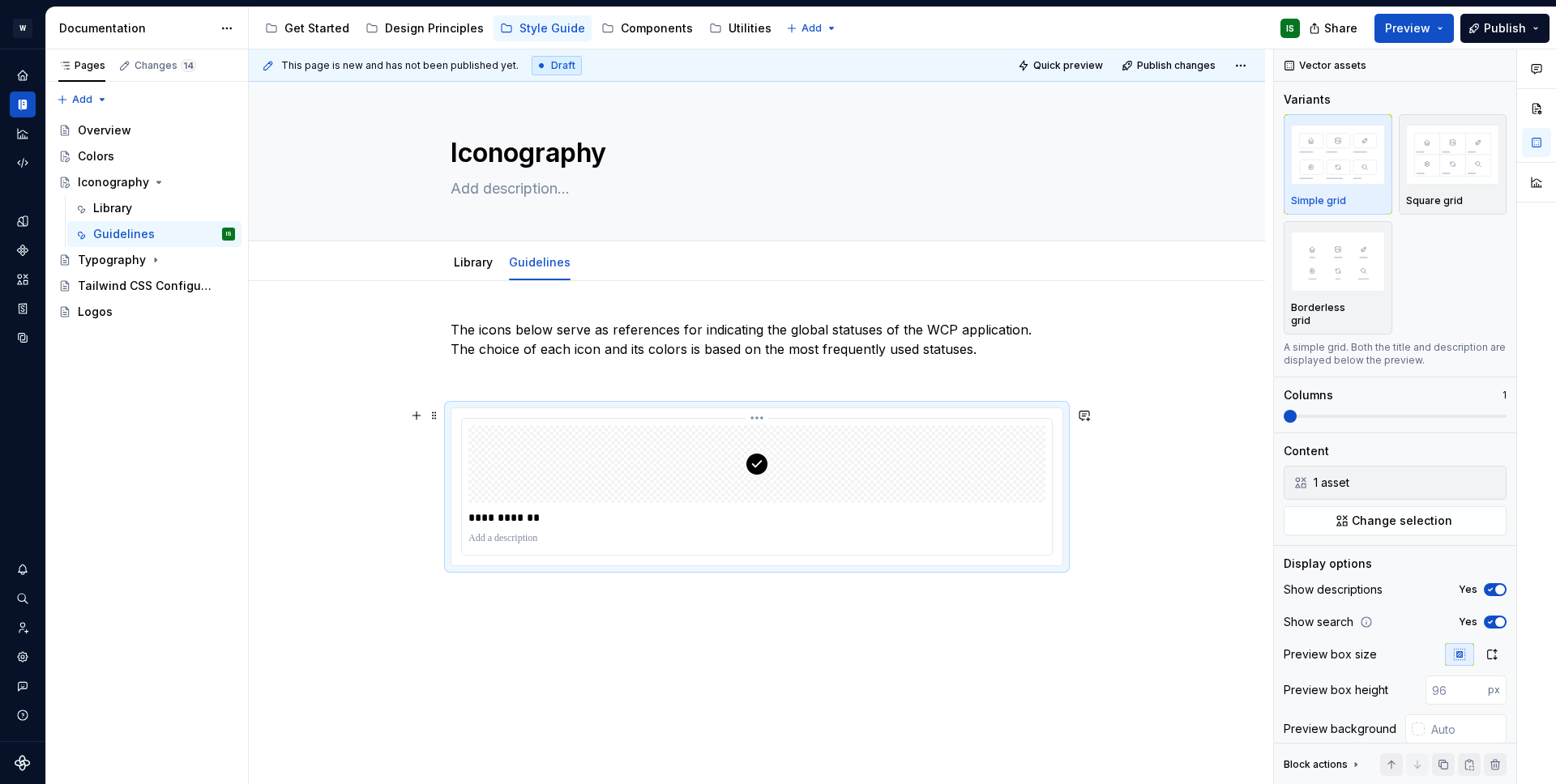
click at [696, 534] on p at bounding box center [757, 538] width 577 height 13
click at [592, 578] on div "**********" at bounding box center [757, 452] width 613 height 266
click at [767, 478] on img at bounding box center [757, 463] width 22 height 64
click at [511, 601] on div "**********" at bounding box center [757, 551] width 1016 height 540
click at [535, 548] on div at bounding box center [757, 538] width 577 height 20
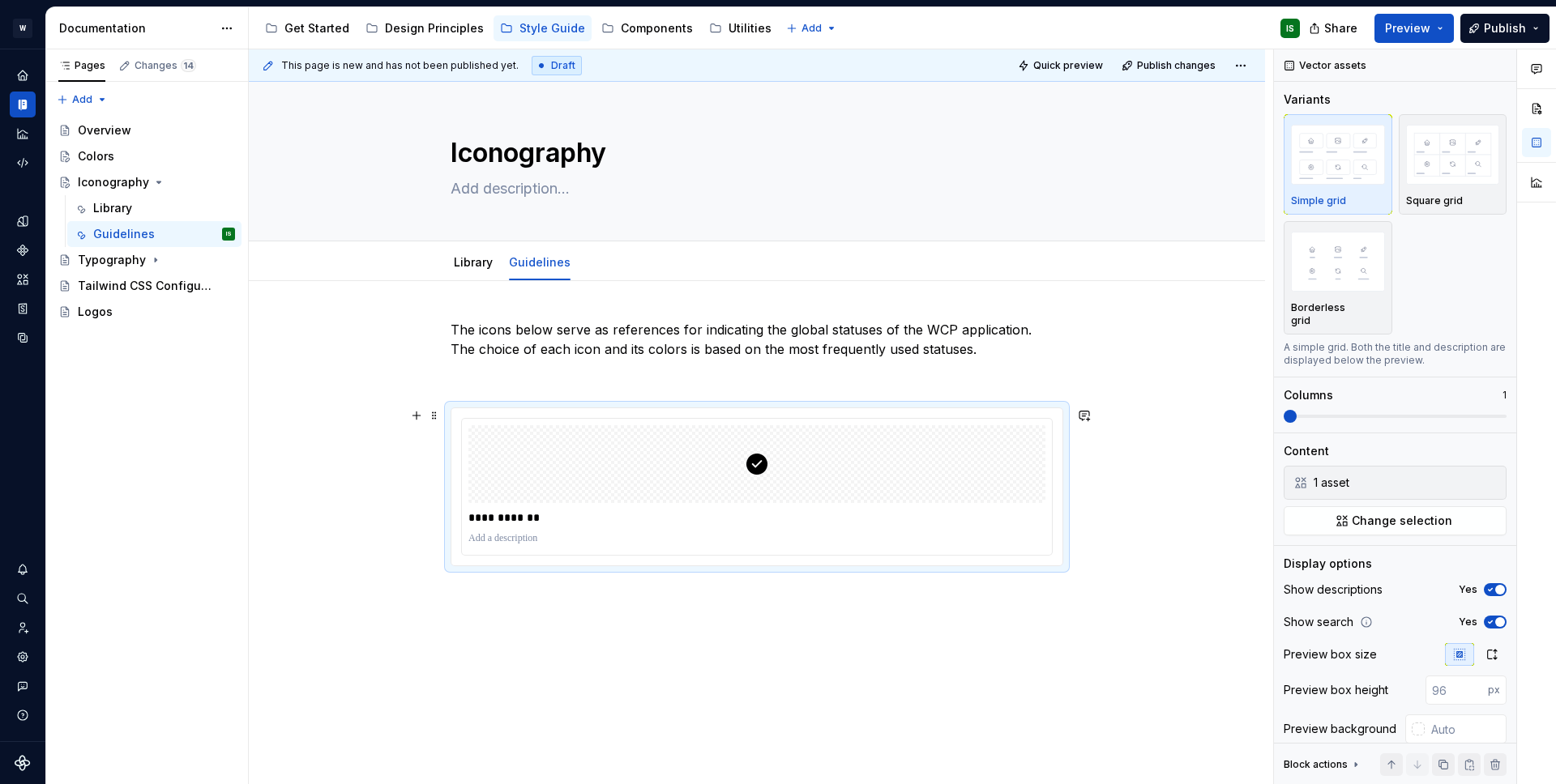
click at [534, 560] on div "**********" at bounding box center [757, 487] width 611 height 157
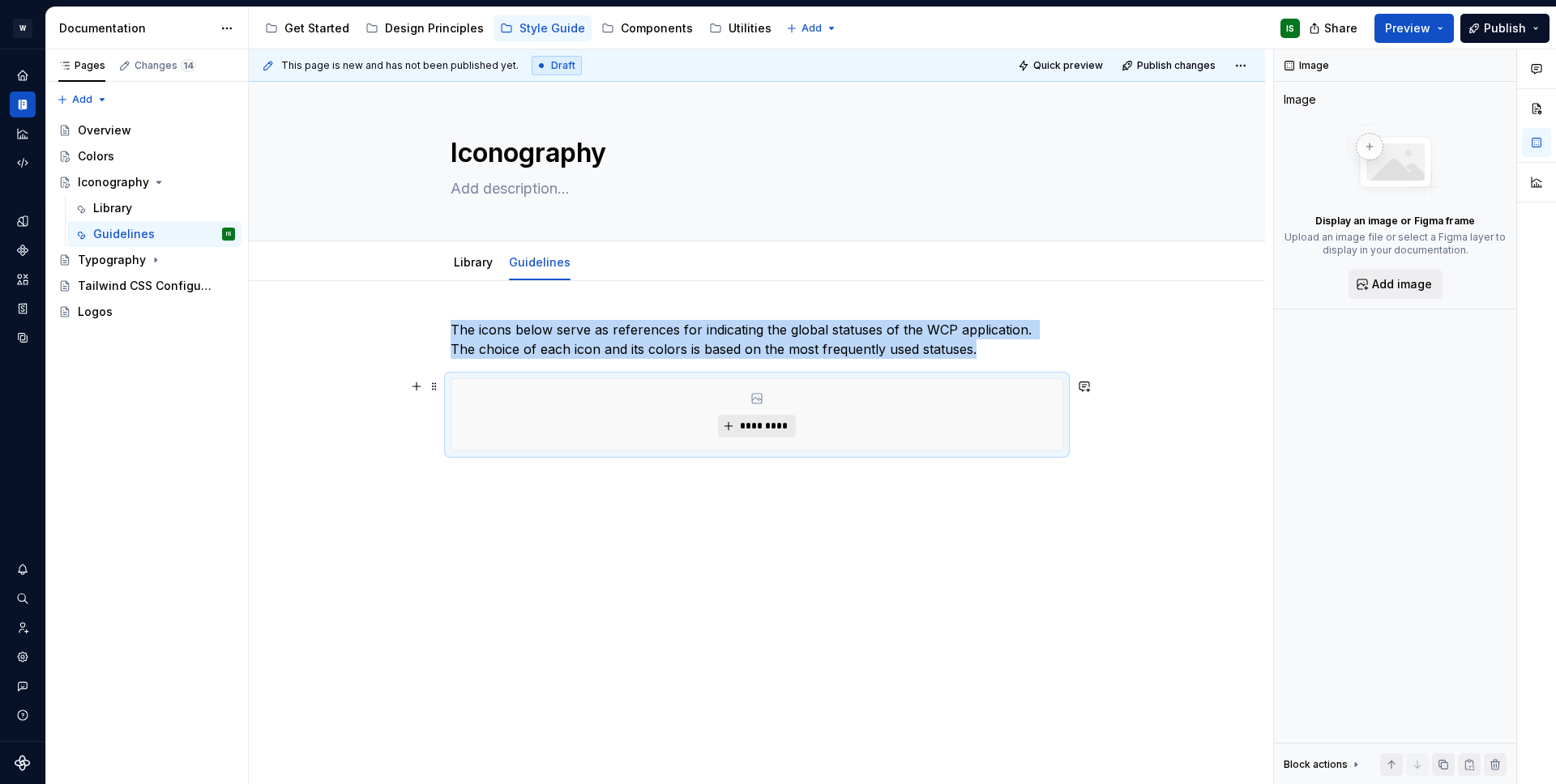
click at [752, 415] on button "*********" at bounding box center [757, 426] width 77 height 22
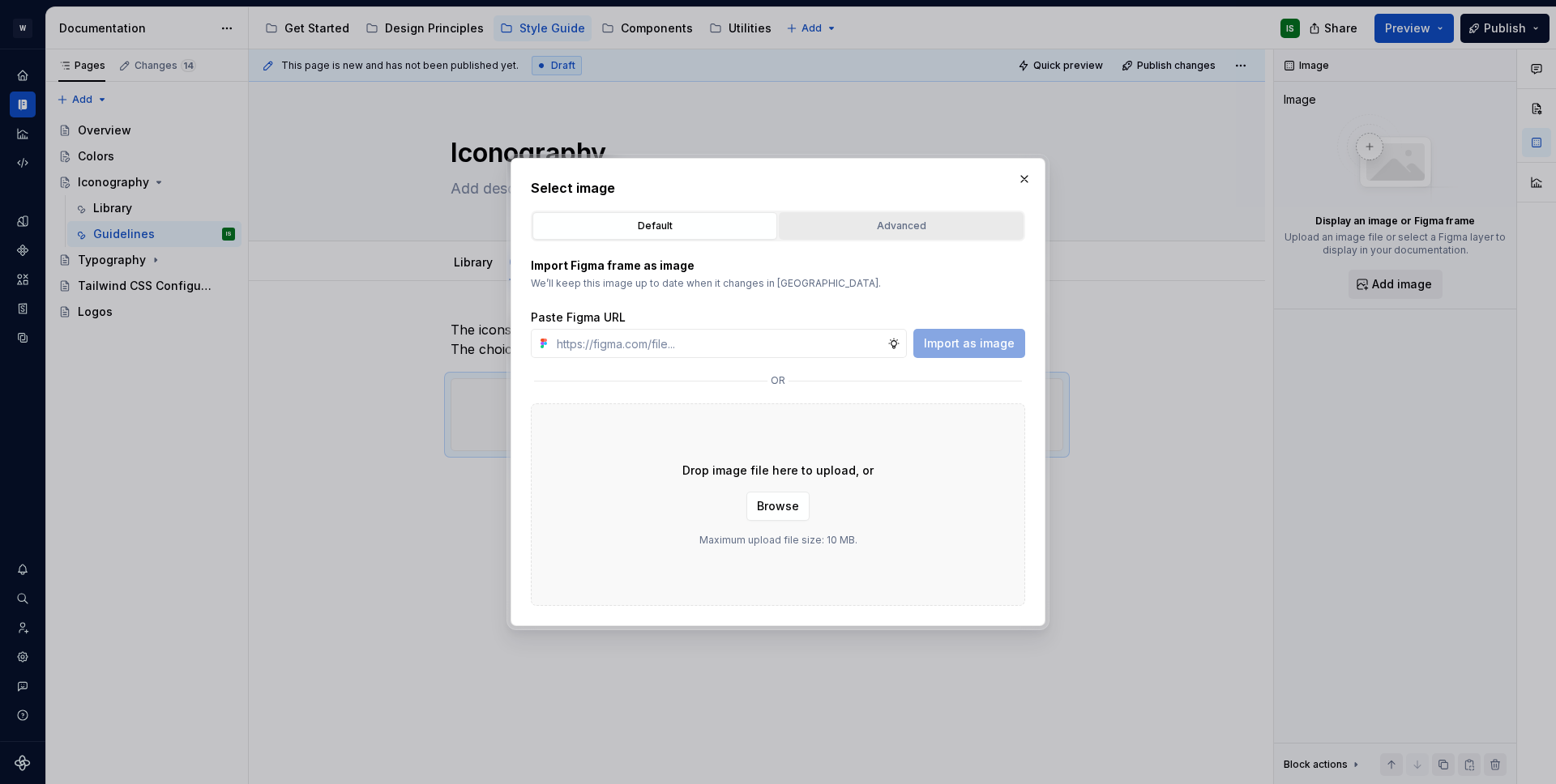
click at [886, 217] on button "Advanced" at bounding box center [901, 226] width 245 height 28
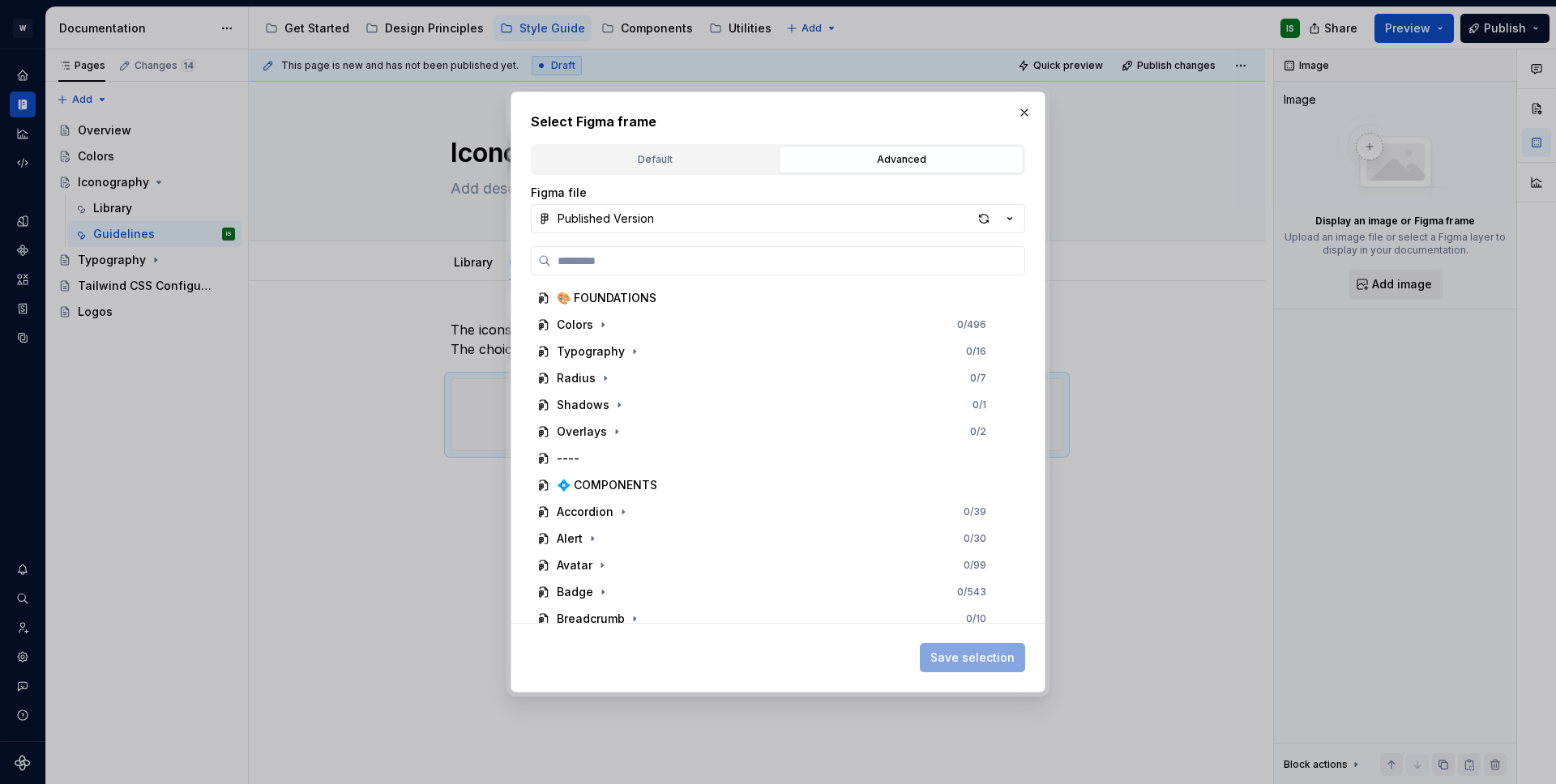
click at [636, 175] on div "Figma file Published Version 🎨 FOUNDATIONS Colors 0 / 496 Typography 0 / 16 Rad…" at bounding box center [777, 424] width 494 height 497
click at [635, 167] on div "Default" at bounding box center [654, 159] width 233 height 16
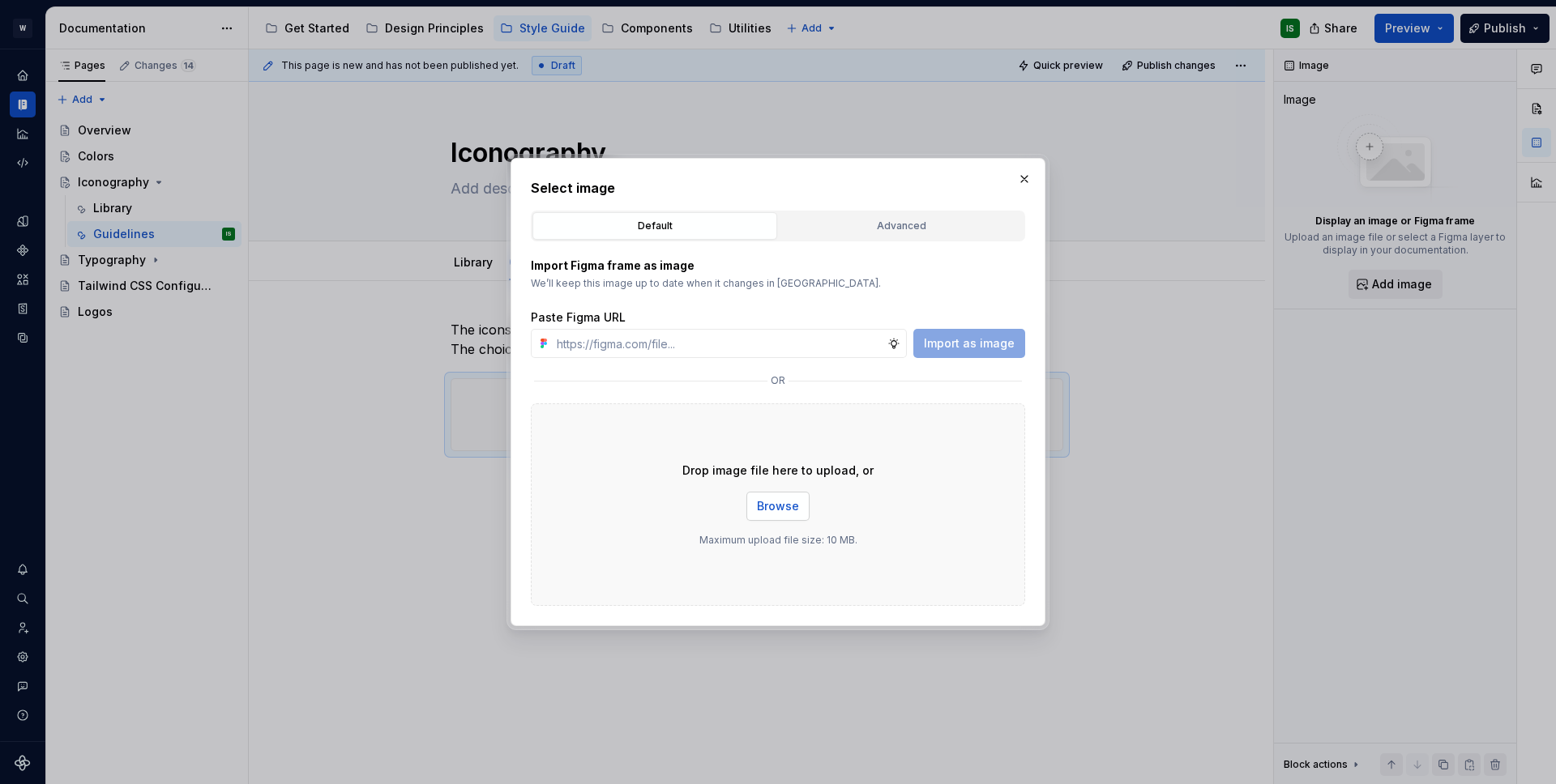
click at [797, 504] on span "Browse" at bounding box center [777, 506] width 42 height 16
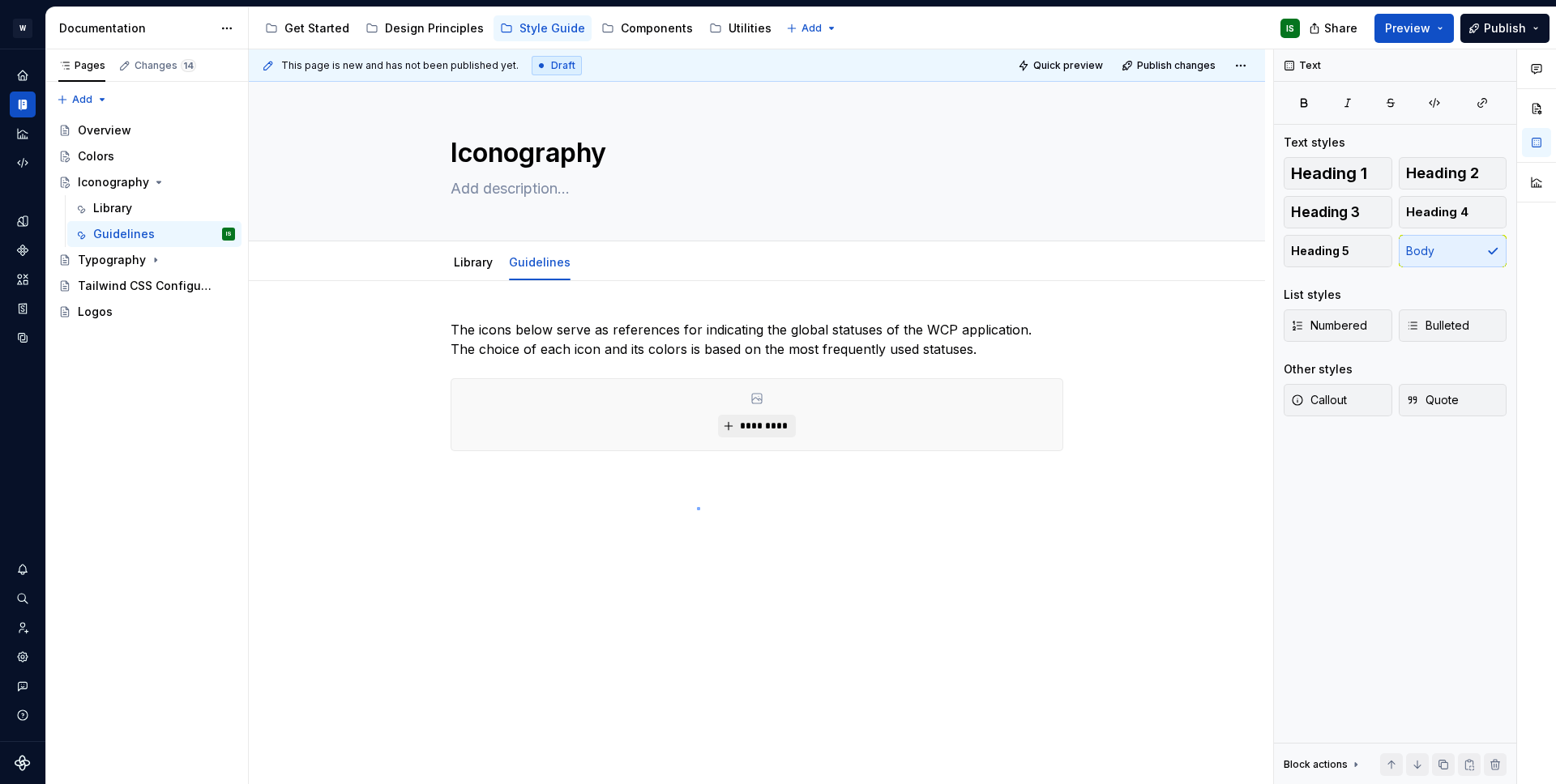
click at [697, 507] on div "This page is new and has not been published yet. Draft Quick preview Publish ch…" at bounding box center [760, 417] width 1024 height 736
click at [680, 451] on div "*********" at bounding box center [757, 414] width 613 height 73
click at [827, 400] on div "The icons below serve as references for indicating the global statuses of the W…" at bounding box center [757, 360] width 613 height 81
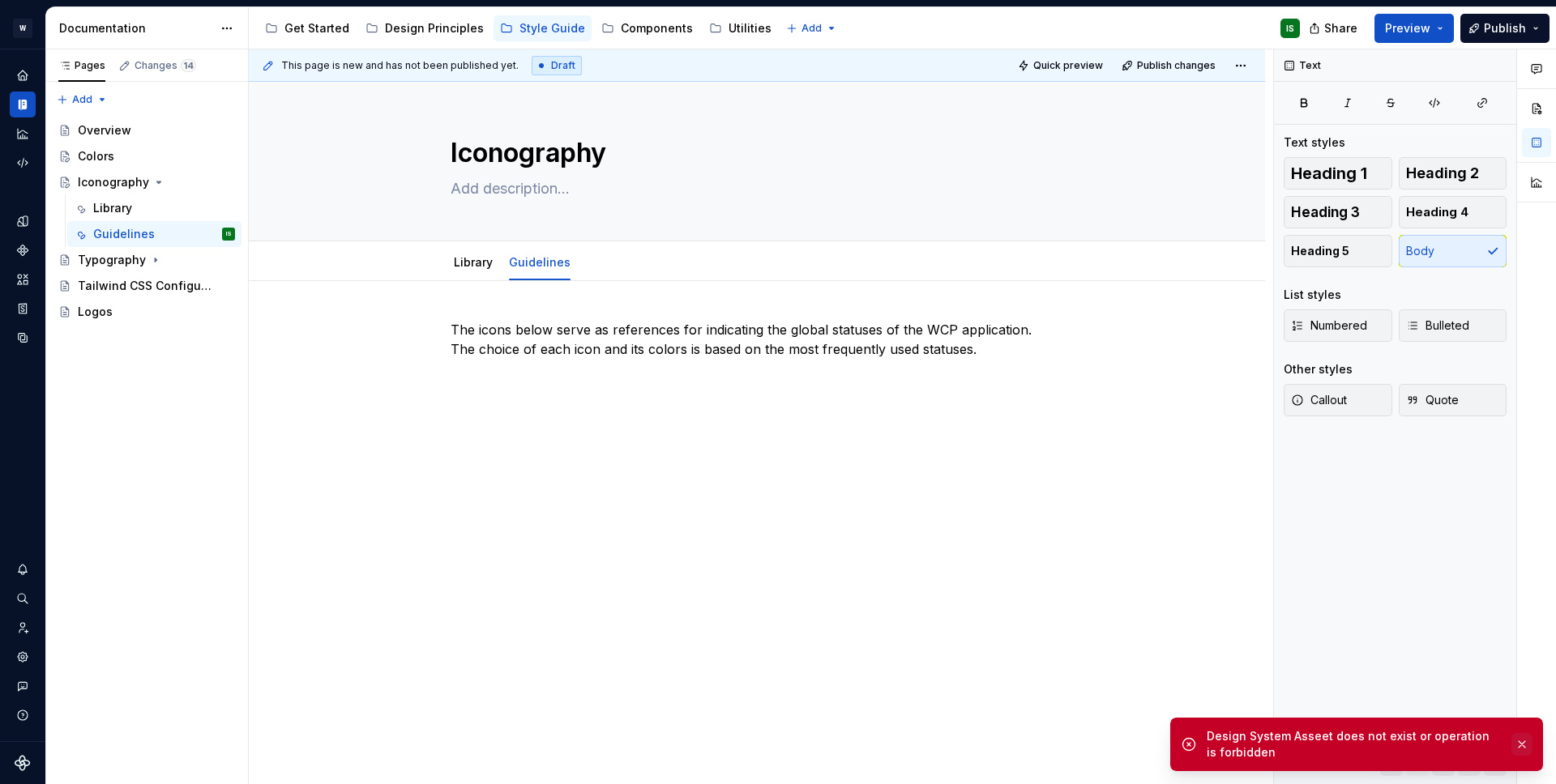
click at [1519, 743] on button "button" at bounding box center [1522, 744] width 21 height 22
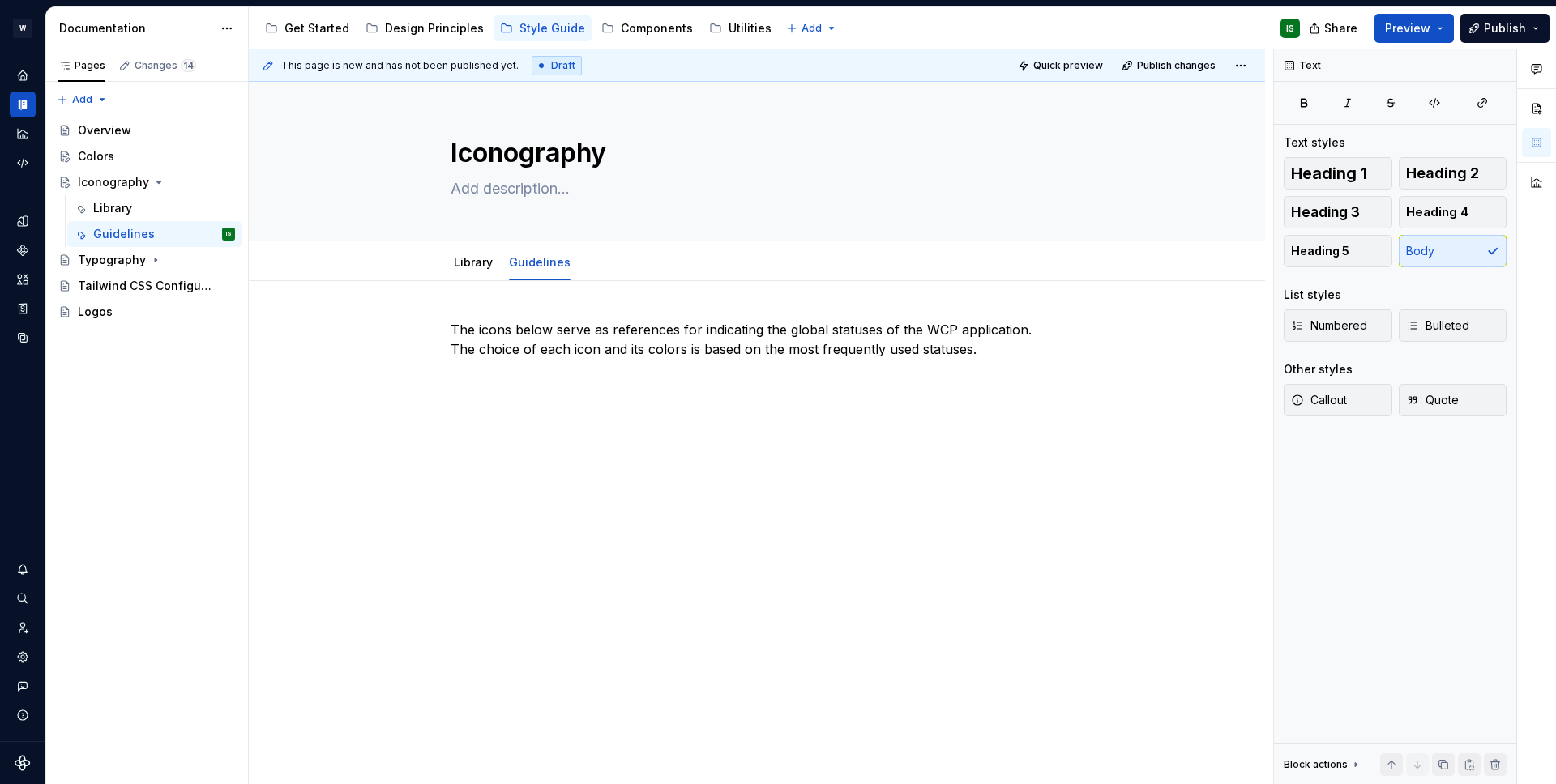
click at [614, 494] on div "The icons below serve as references for indicating the global statuses of the W…" at bounding box center [757, 458] width 1016 height 355
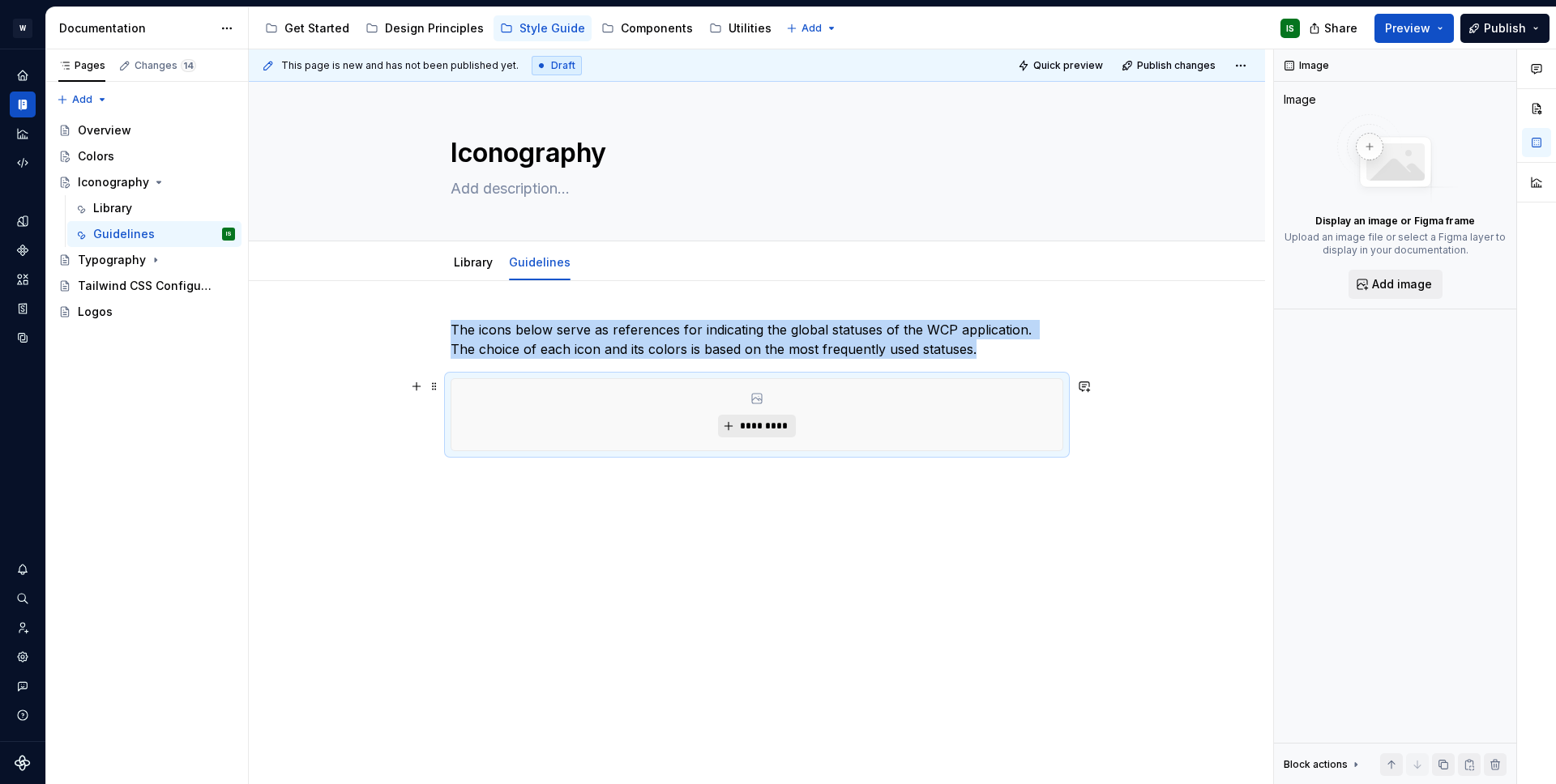
click at [751, 430] on span "*********" at bounding box center [763, 426] width 49 height 13
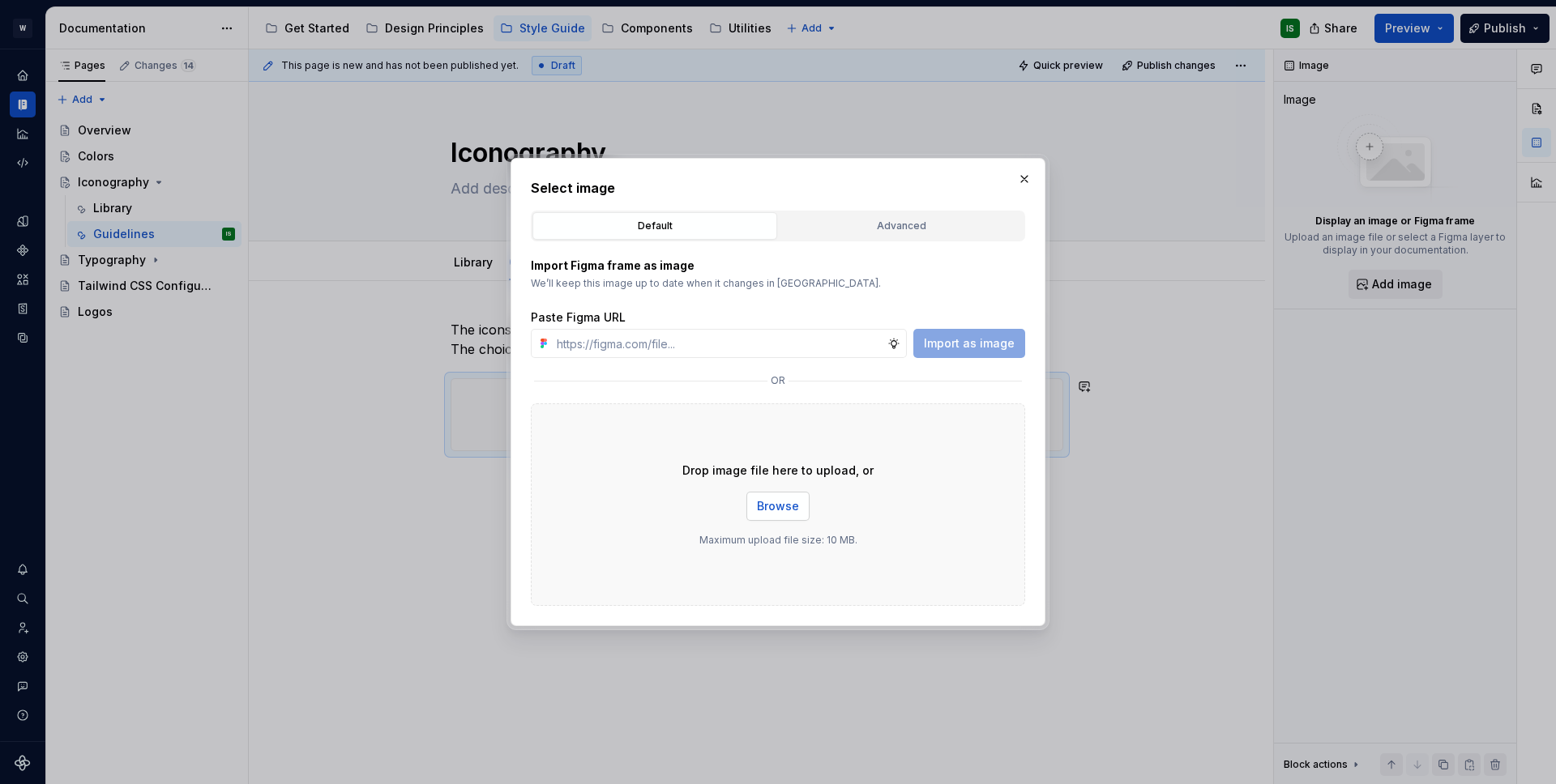
click at [763, 510] on span "Browse" at bounding box center [777, 506] width 42 height 16
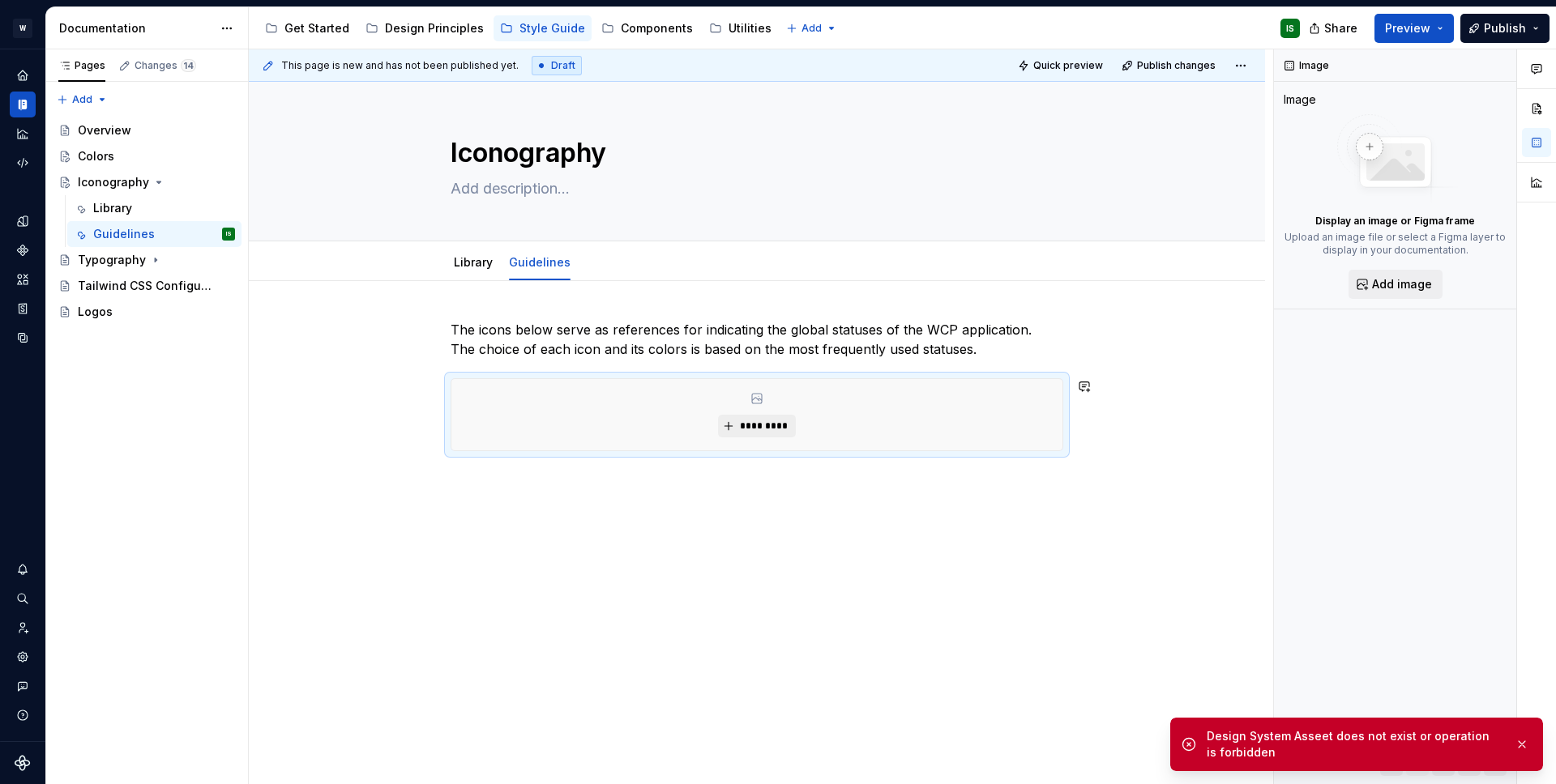
click at [813, 506] on div "The icons below serve as references for indicating the global statuses of the W…" at bounding box center [757, 493] width 1016 height 425
drag, startPoint x: 826, startPoint y: 513, endPoint x: 701, endPoint y: 431, distance: 149.5
click at [701, 431] on div "This page is new and has not been published yet. Draft Quick preview Publish ch…" at bounding box center [760, 417] width 1024 height 736
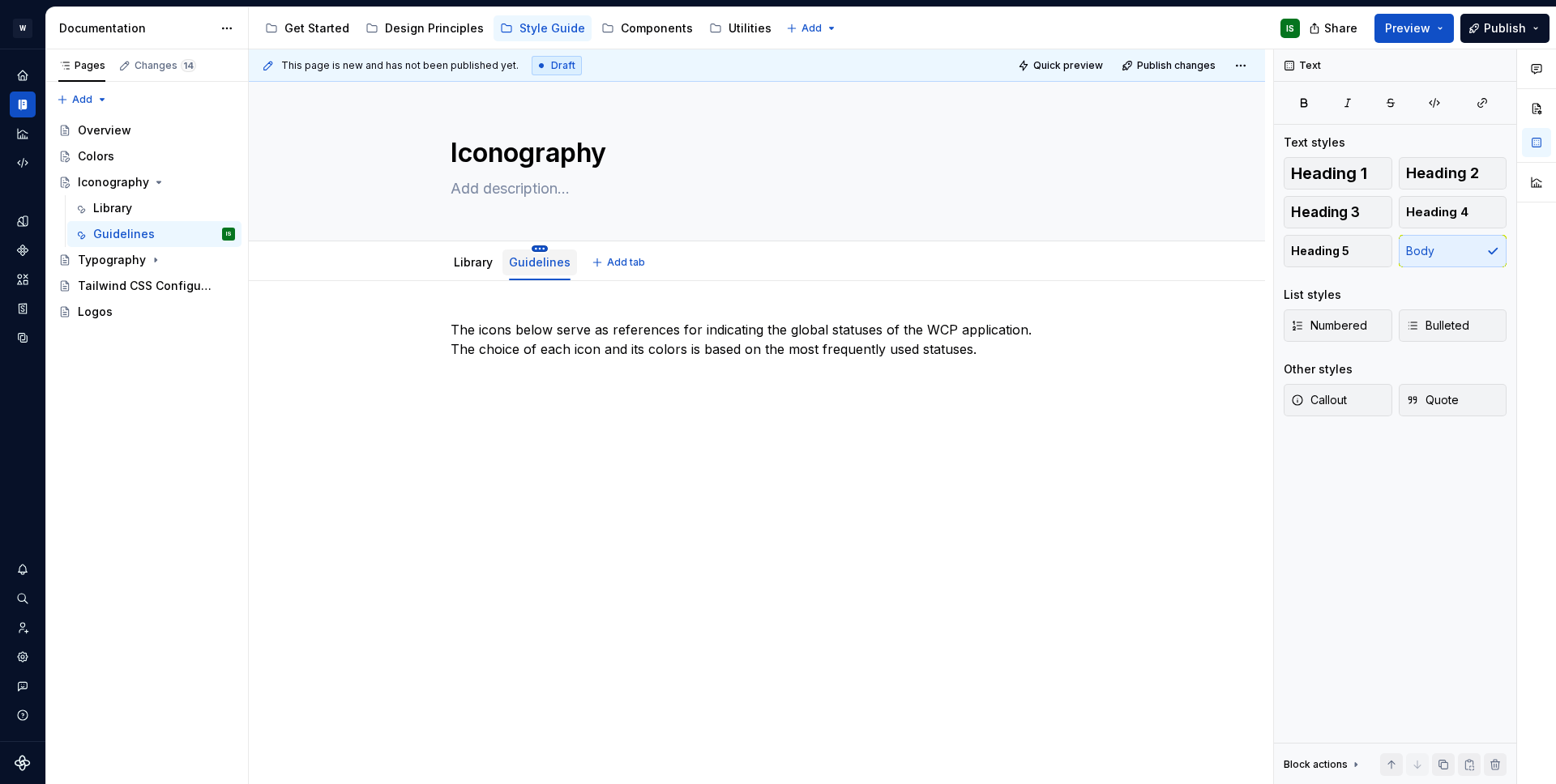
click at [531, 250] on html "W Briiiks IS Design system data Documentation Accessibility guide for tree Page…" at bounding box center [778, 392] width 1556 height 784
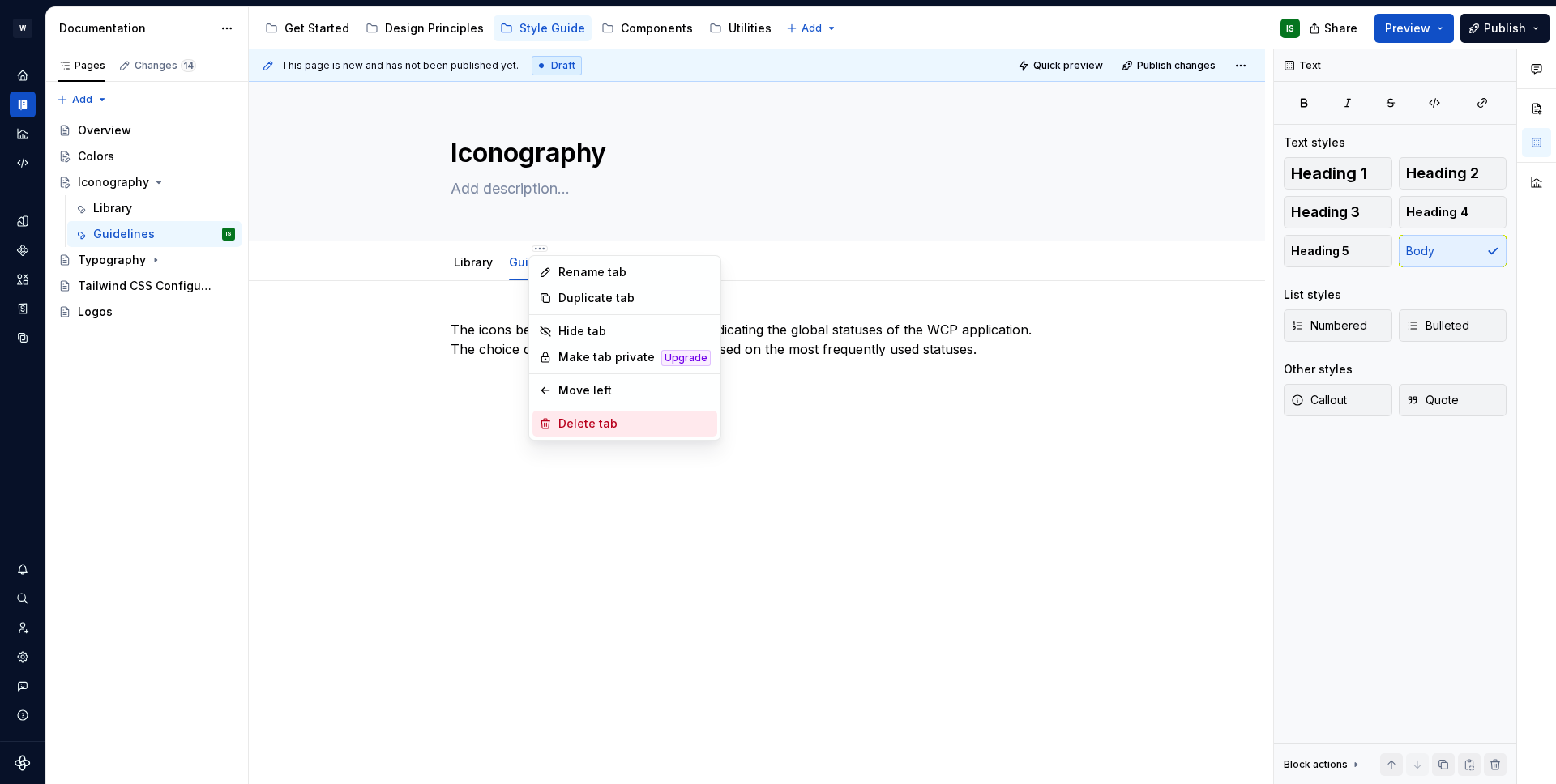
click at [571, 420] on div "Delete tab" at bounding box center [634, 423] width 152 height 16
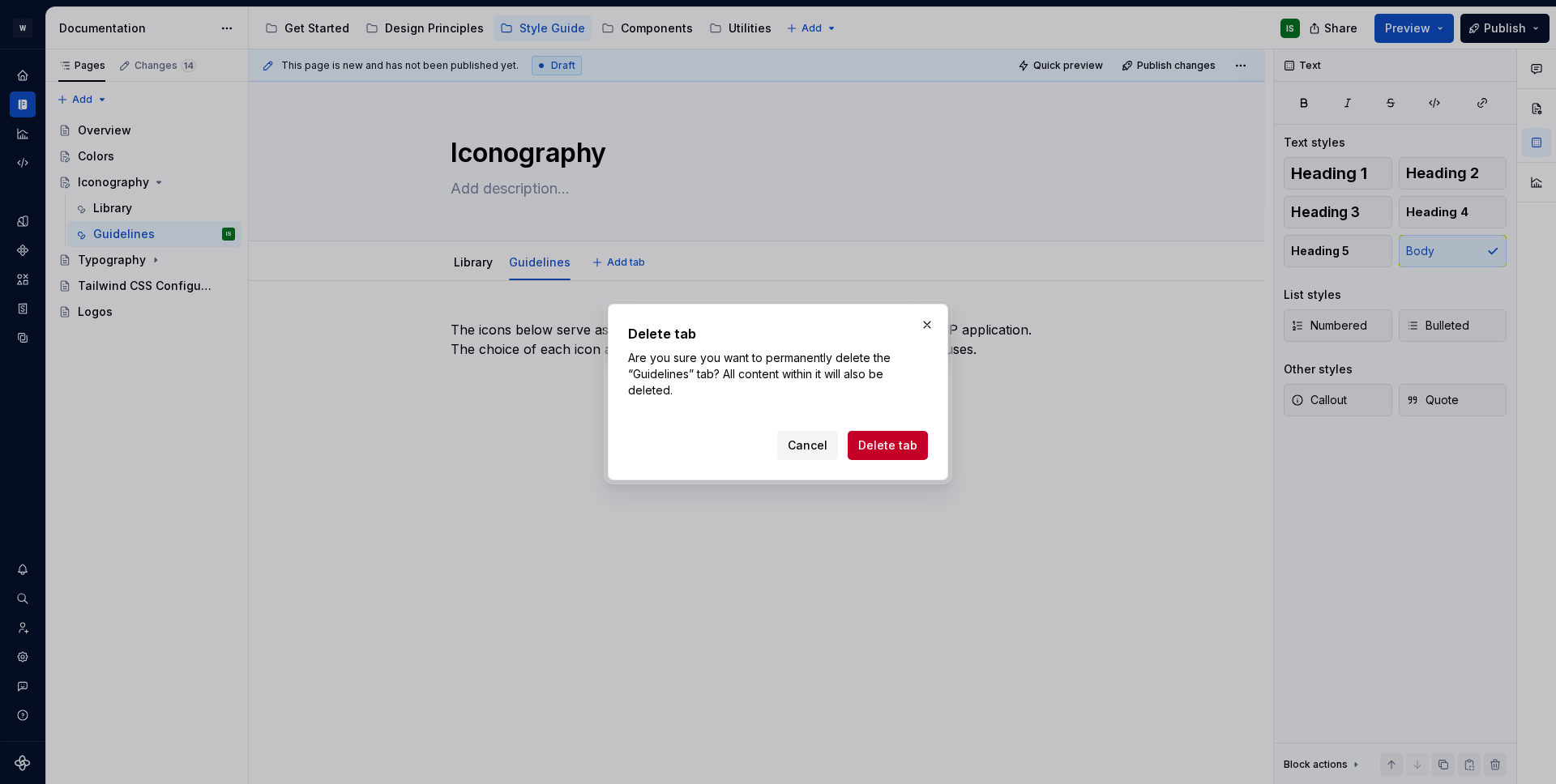
click at [879, 450] on span "Delete tab" at bounding box center [887, 445] width 59 height 16
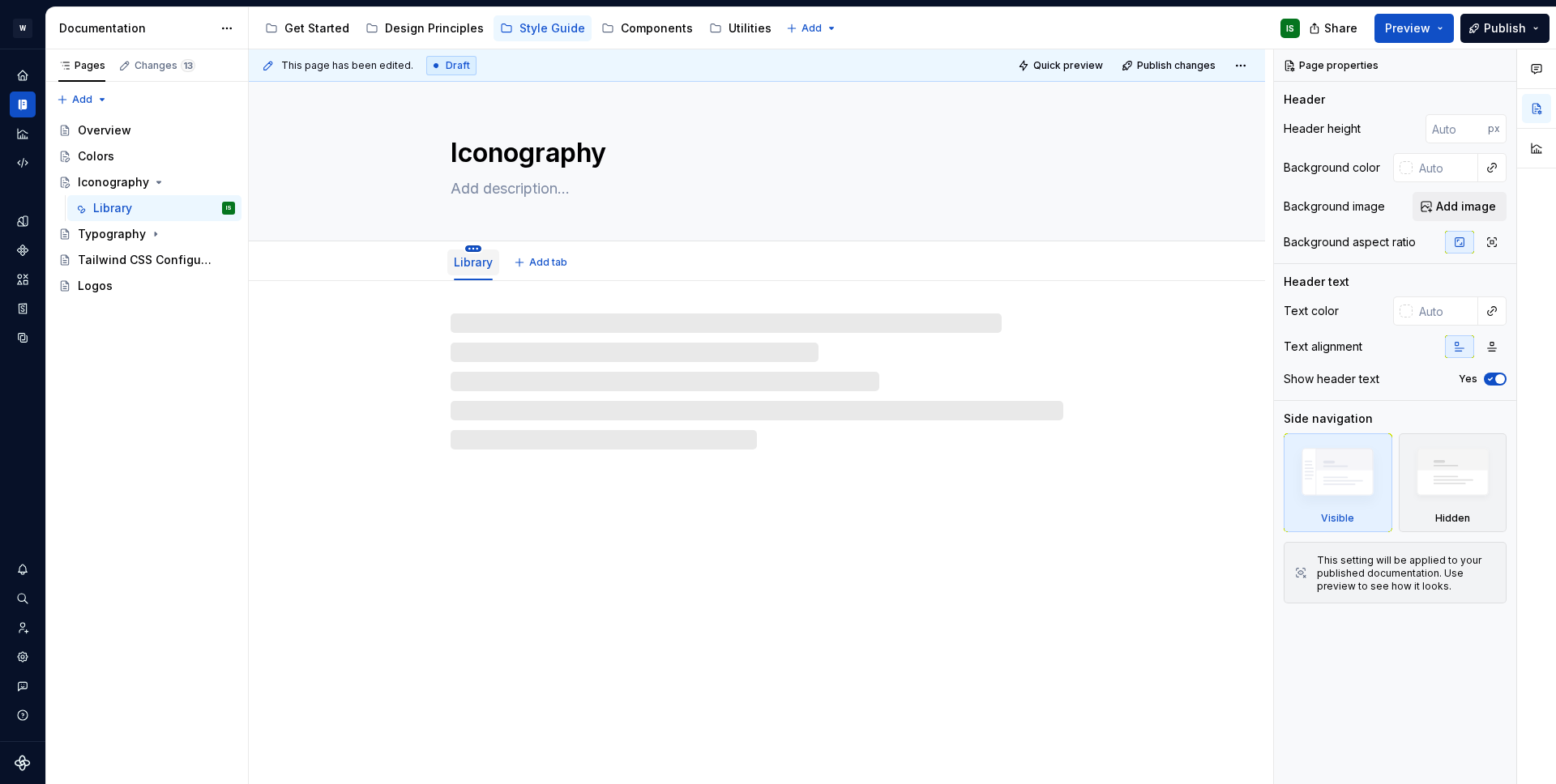
click at [470, 248] on html "W Briiiks IS Design system data Documentation Accessibility guide for tree Page…" at bounding box center [778, 392] width 1556 height 784
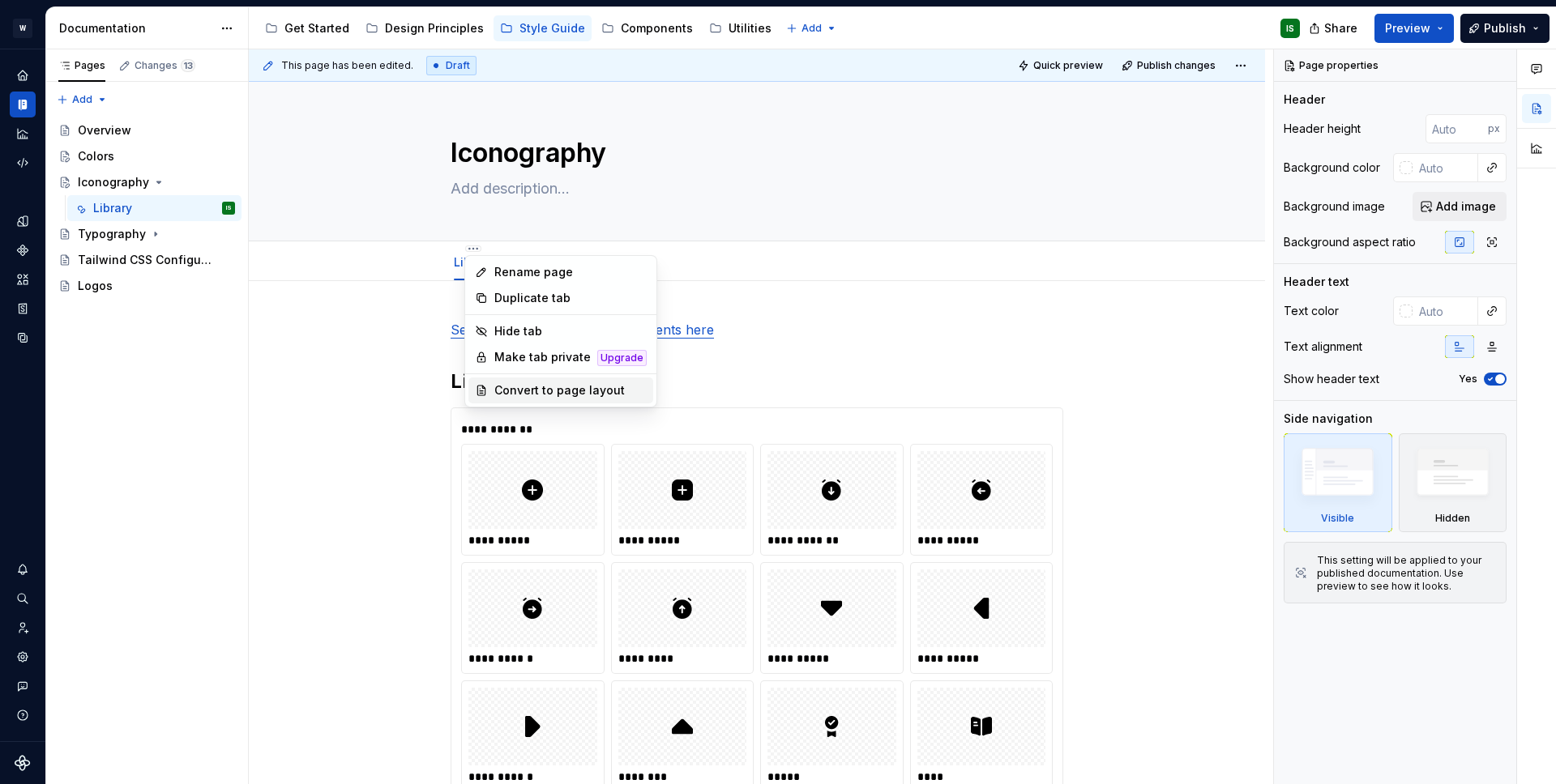
click at [512, 391] on div "Convert to page layout" at bounding box center [570, 390] width 152 height 16
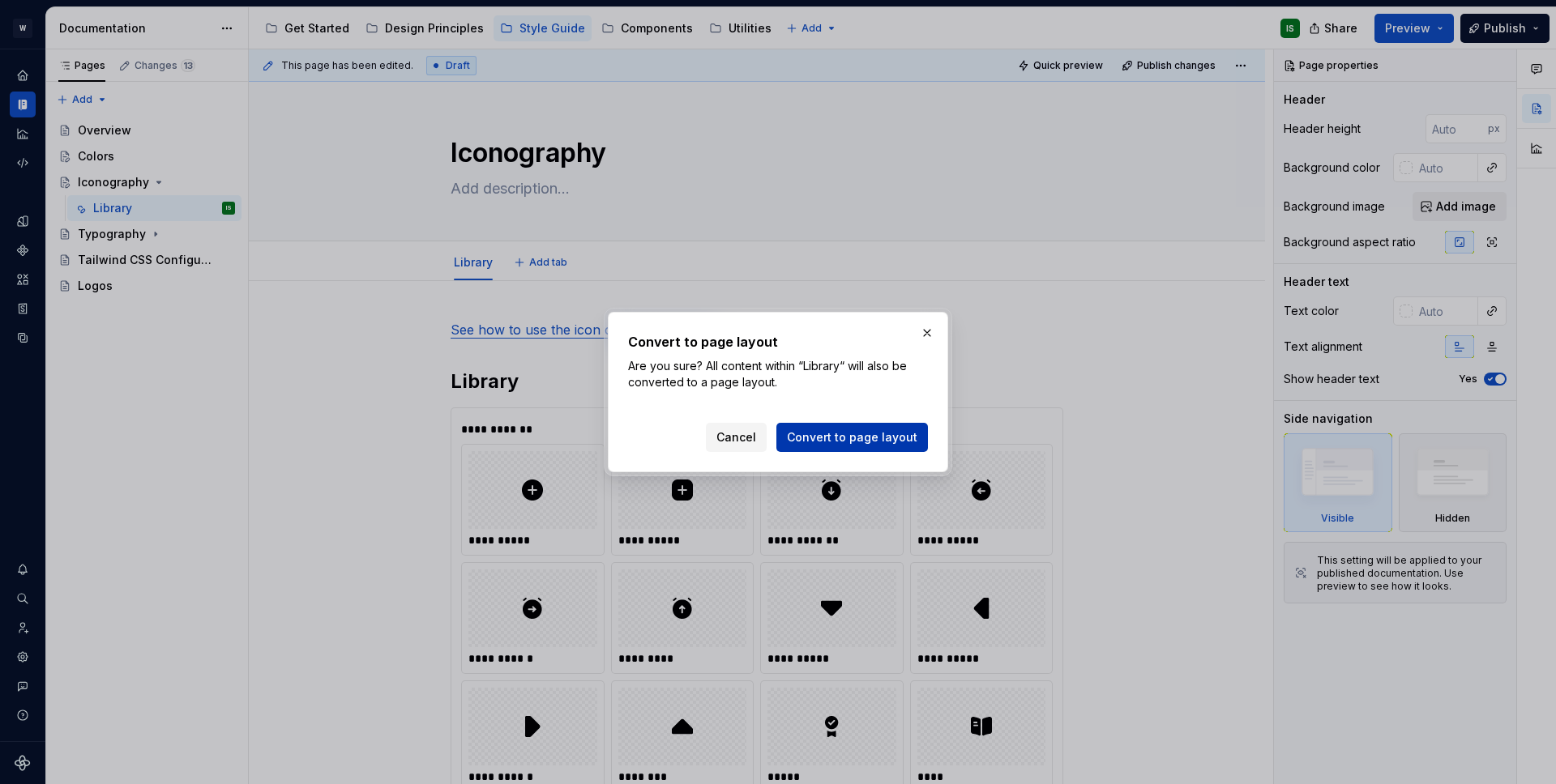
click at [832, 447] on button "Convert to page layout" at bounding box center [852, 438] width 151 height 29
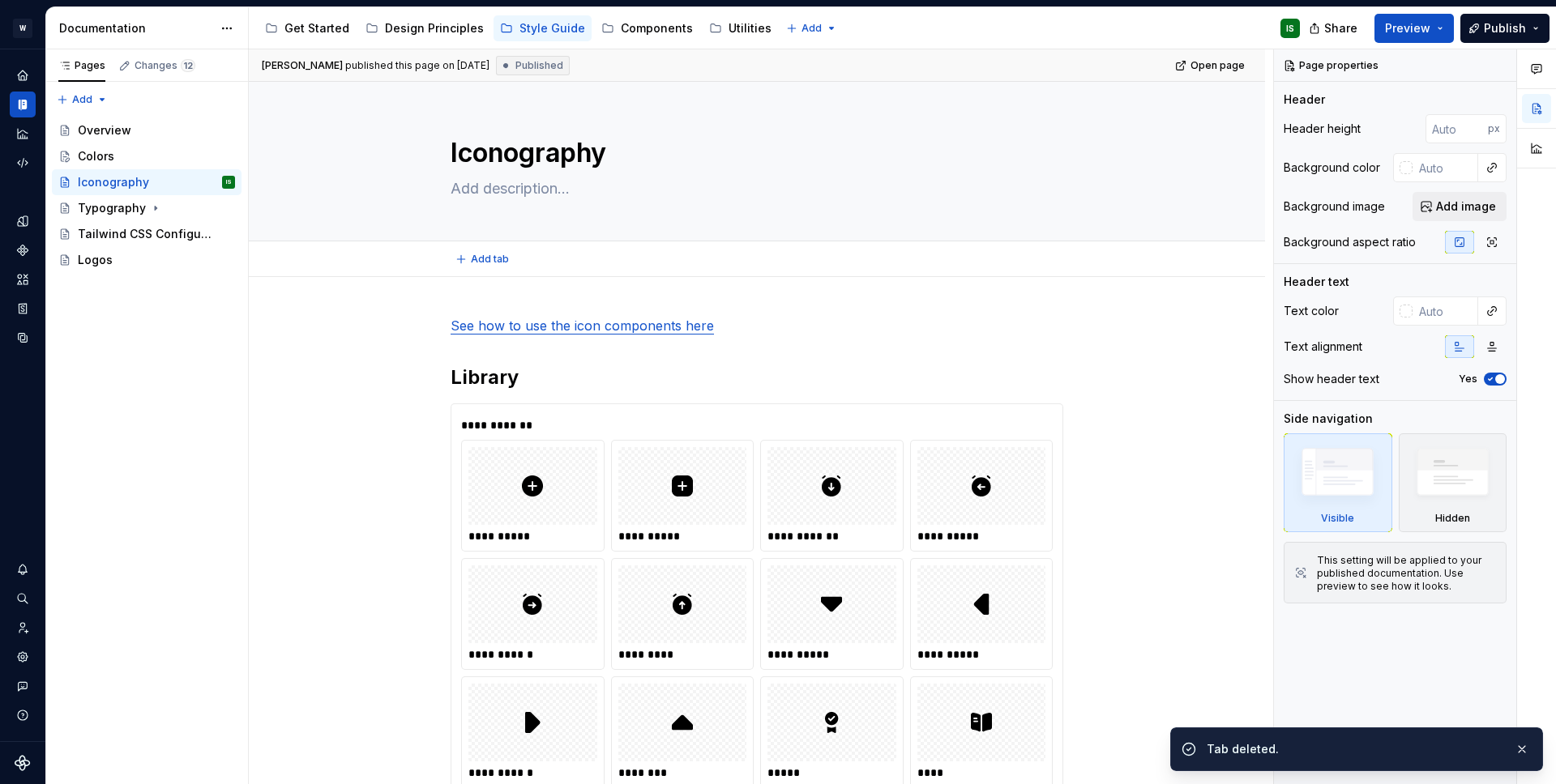
type textarea "*"
